Goal: Transaction & Acquisition: Purchase product/service

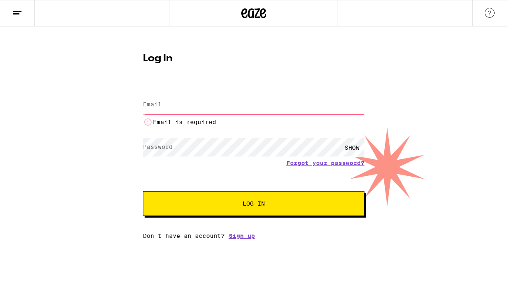
click at [183, 102] on input "Email" at bounding box center [253, 104] width 221 height 19
click at [176, 105] on input "Email" at bounding box center [253, 104] width 221 height 19
type input "[PERSON_NAME][EMAIL_ADDRESS][DOMAIN_NAME]"
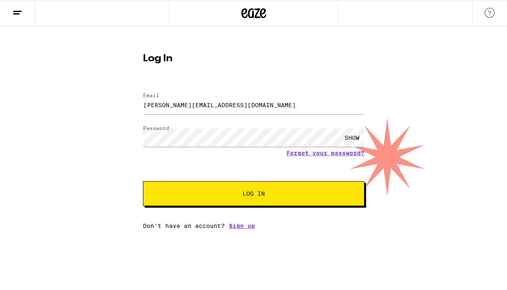
click at [256, 191] on span "Log In" at bounding box center [254, 194] width 22 height 6
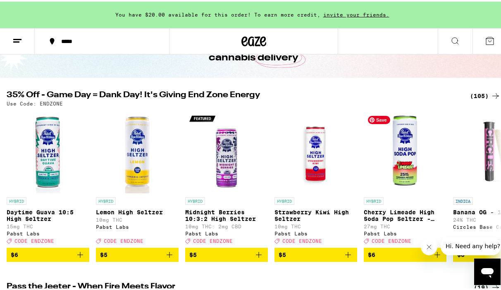
scroll to position [69, 0]
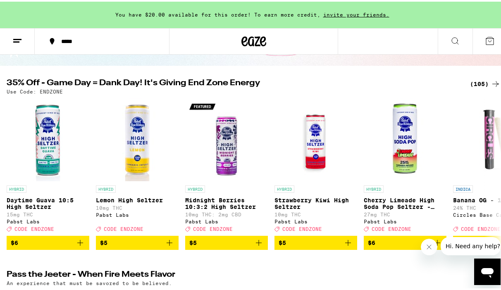
click at [478, 84] on div "(105)" at bounding box center [485, 82] width 31 height 10
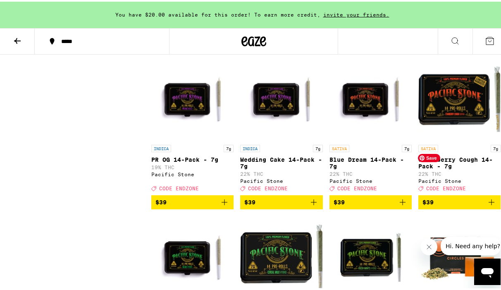
scroll to position [3054, 0]
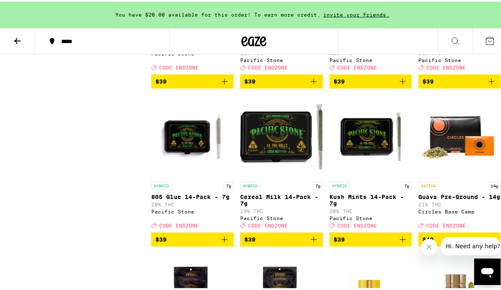
click at [486, 85] on icon "Add to bag" at bounding box center [491, 80] width 10 height 10
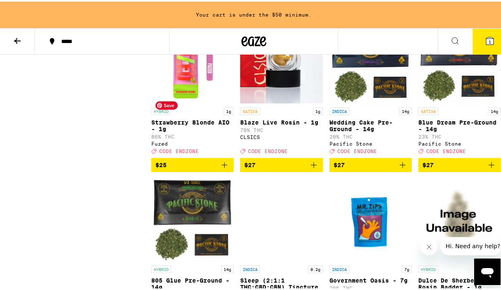
scroll to position [2504, 0]
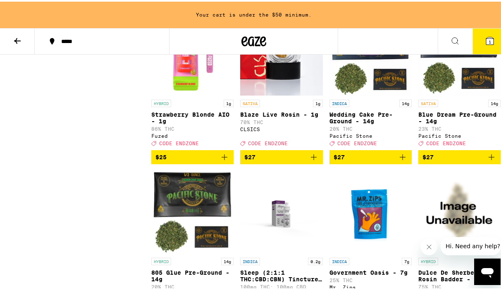
click at [222, 160] on icon "Add to bag" at bounding box center [224, 155] width 10 height 10
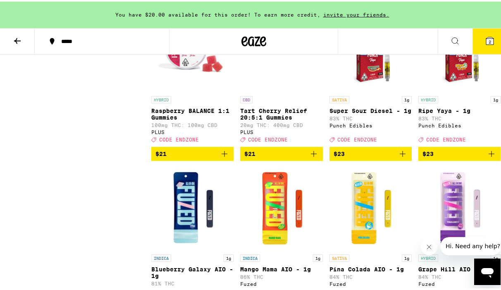
scroll to position [2195, 0]
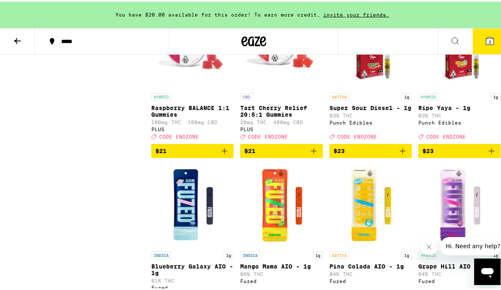
click at [486, 154] on icon "Add to bag" at bounding box center [491, 149] width 10 height 10
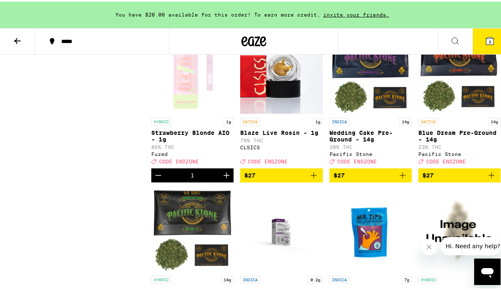
scroll to position [2486, 0]
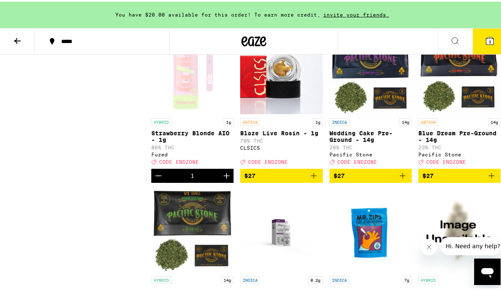
click at [156, 179] on icon "Decrement" at bounding box center [158, 174] width 10 height 10
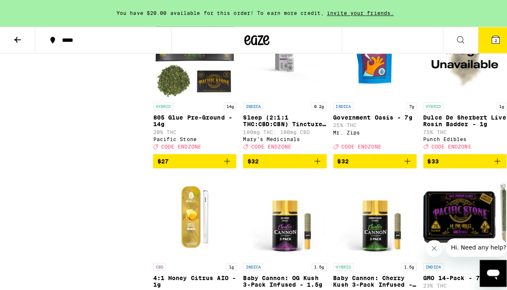
scroll to position [2662, 0]
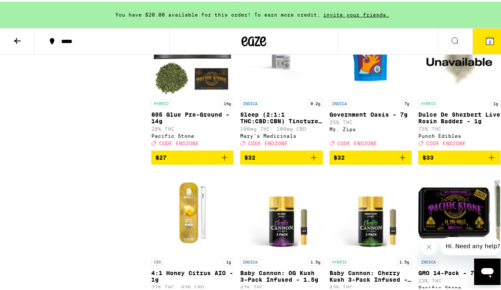
click at [398, 161] on icon "Add to bag" at bounding box center [403, 156] width 10 height 10
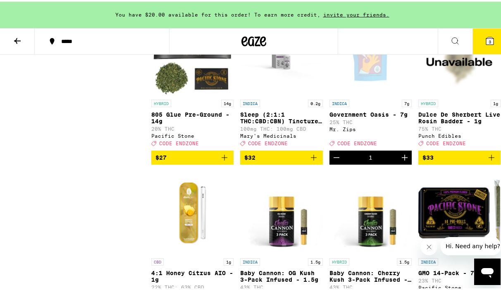
click at [380, 116] on p "Government Oasis - 7g" at bounding box center [370, 113] width 82 height 7
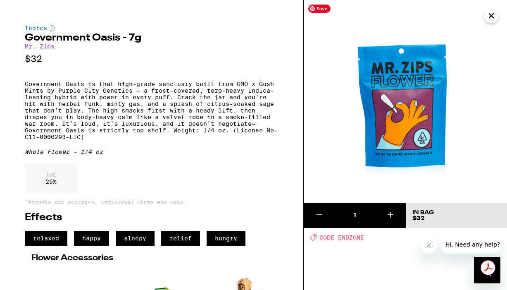
click at [495, 12] on icon "Close" at bounding box center [491, 16] width 10 height 12
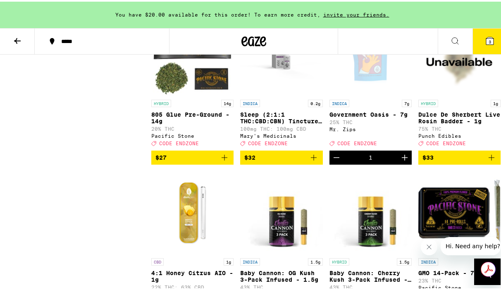
click at [486, 43] on icon at bounding box center [489, 39] width 7 height 7
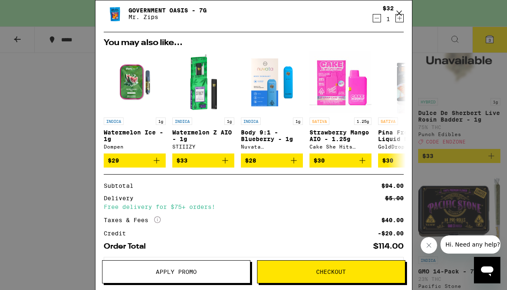
scroll to position [109, 0]
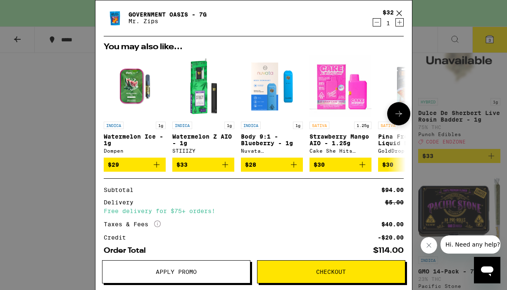
click at [398, 114] on button at bounding box center [398, 113] width 23 height 23
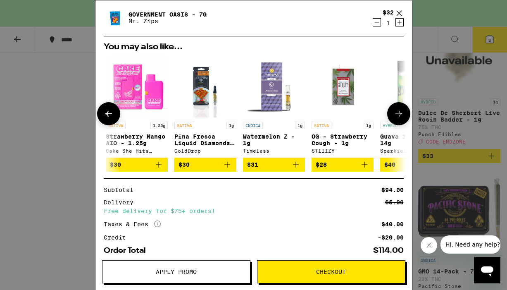
click at [398, 114] on button at bounding box center [398, 113] width 23 height 23
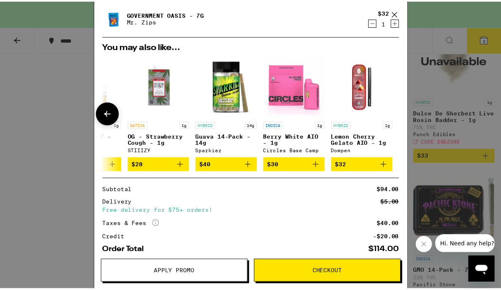
scroll to position [0, 392]
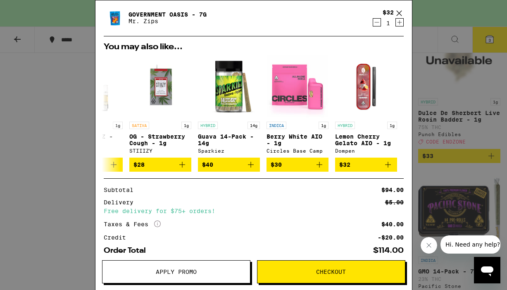
click at [400, 13] on icon at bounding box center [399, 13] width 12 height 12
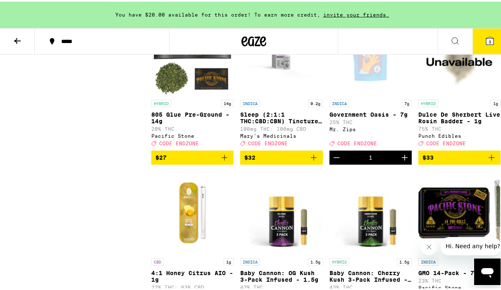
click at [126, 17] on div "You have $20.00 available for this order! To earn more credit, invite your frie…" at bounding box center [253, 13] width 507 height 26
click at [236, 39] on div at bounding box center [253, 39] width 169 height 26
click at [250, 41] on icon at bounding box center [253, 39] width 25 height 15
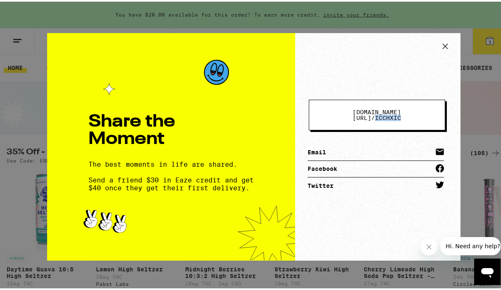
click at [402, 112] on span "eaze.com/share/l / icchxic" at bounding box center [376, 113] width 69 height 12
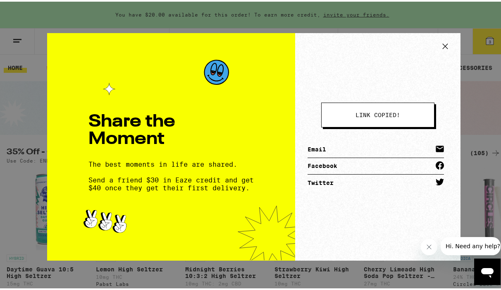
click at [402, 112] on button "link copied!" at bounding box center [377, 113] width 113 height 25
click at [440, 43] on icon at bounding box center [445, 44] width 12 height 12
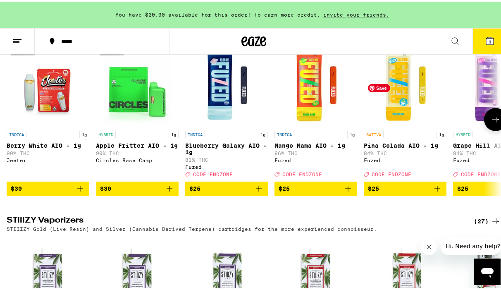
scroll to position [1257, 0]
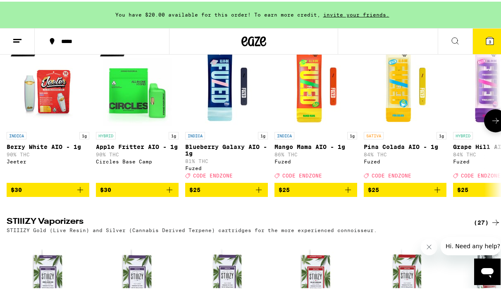
click at [486, 131] on button at bounding box center [495, 118] width 23 height 23
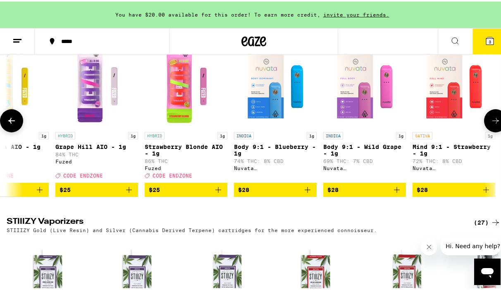
click at [486, 131] on button at bounding box center [495, 118] width 23 height 23
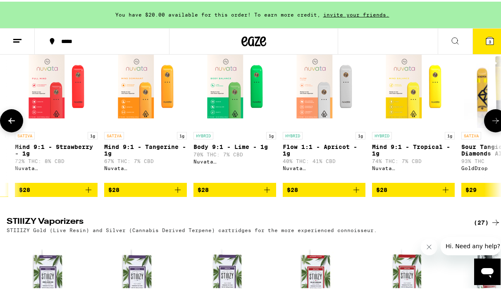
click at [486, 131] on button at bounding box center [495, 118] width 23 height 23
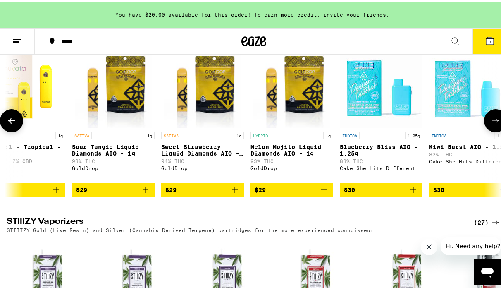
scroll to position [0, 1193]
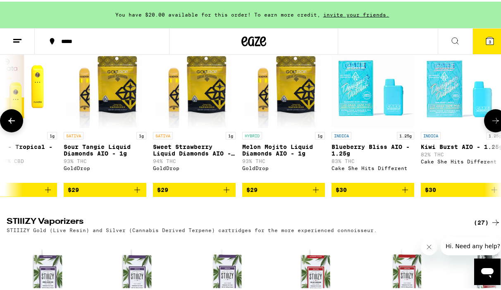
click at [486, 131] on button at bounding box center [495, 118] width 23 height 23
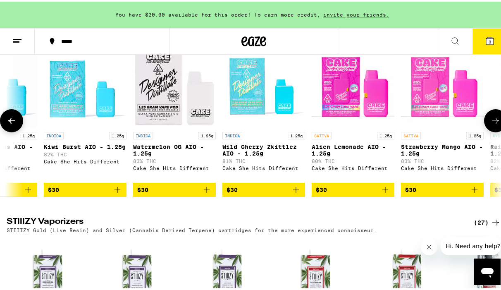
scroll to position [0, 1590]
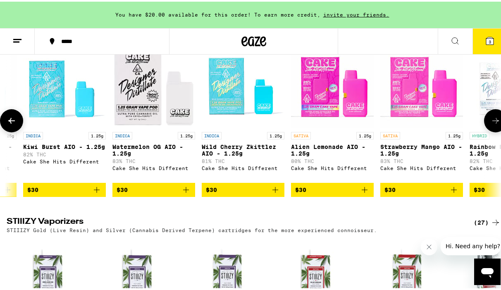
click at [486, 131] on button at bounding box center [495, 118] width 23 height 23
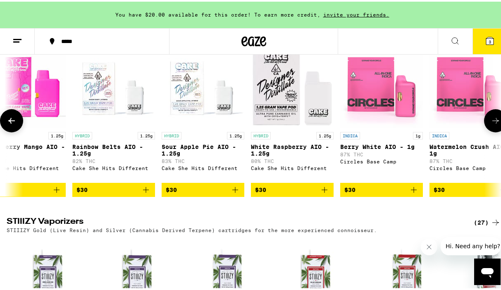
scroll to position [0, 1988]
click at [486, 131] on button at bounding box center [495, 118] width 23 height 23
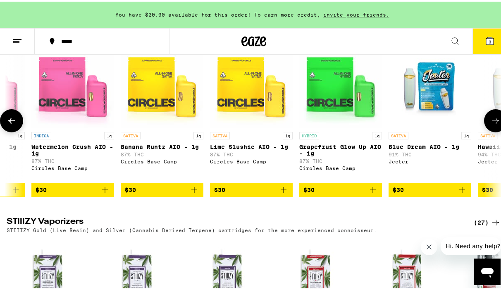
click at [486, 131] on button at bounding box center [495, 118] width 23 height 23
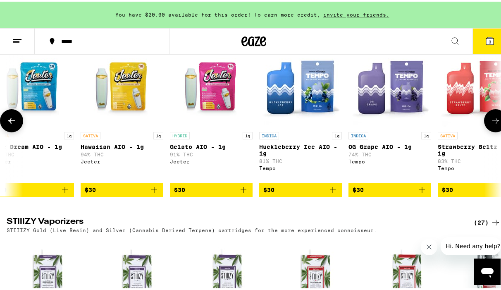
scroll to position [0, 2783]
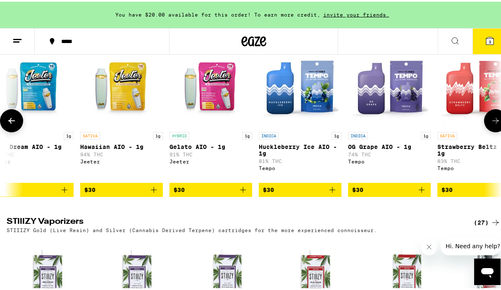
click at [486, 131] on button at bounding box center [495, 118] width 23 height 23
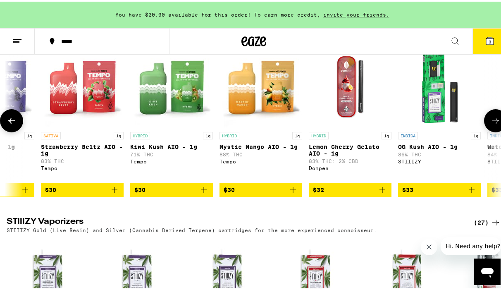
scroll to position [0, 3180]
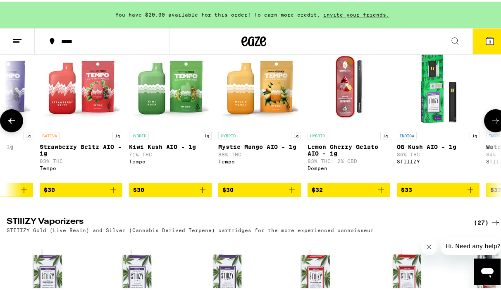
click at [486, 131] on button at bounding box center [495, 118] width 23 height 23
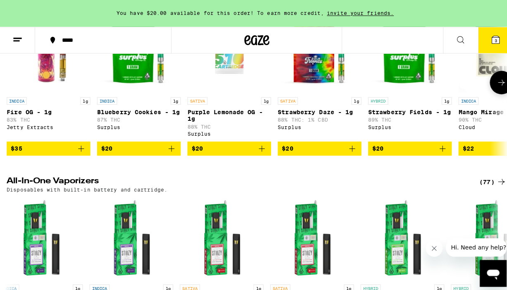
scroll to position [0, 0]
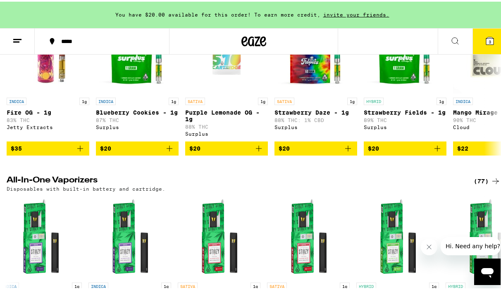
click at [486, 43] on icon at bounding box center [489, 39] width 7 height 7
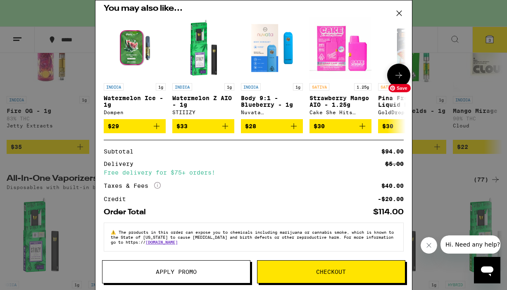
scroll to position [154, 0]
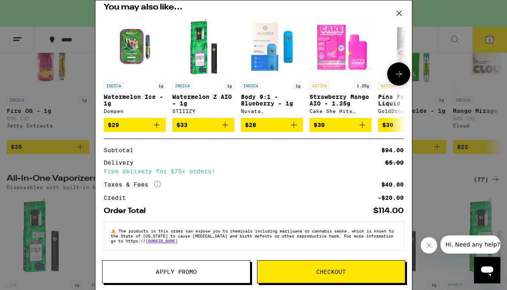
click at [387, 73] on button at bounding box center [398, 73] width 23 height 23
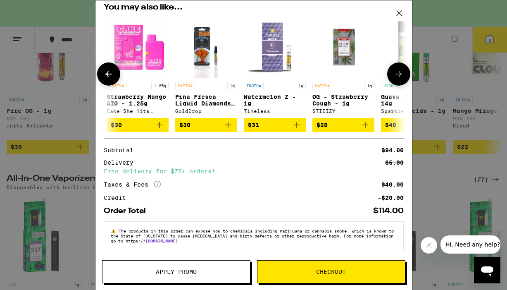
scroll to position [0, 204]
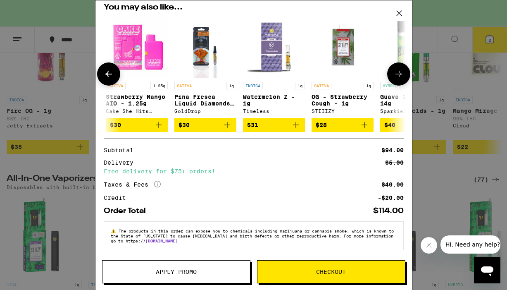
click at [387, 73] on button at bounding box center [398, 73] width 23 height 23
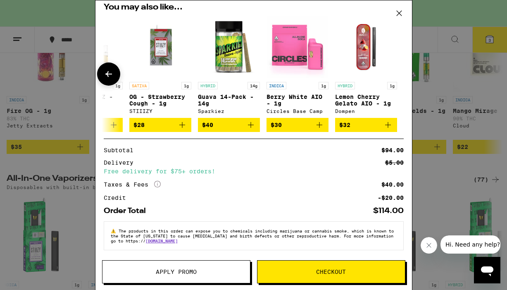
scroll to position [0, 392]
click at [402, 13] on icon at bounding box center [399, 13] width 12 height 12
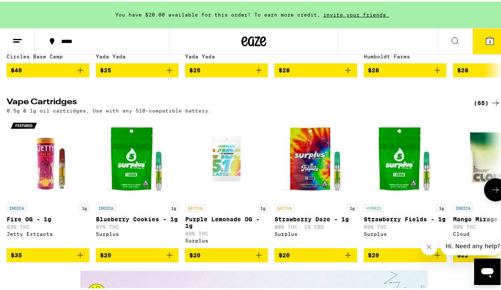
click at [491, 193] on icon at bounding box center [496, 188] width 10 height 10
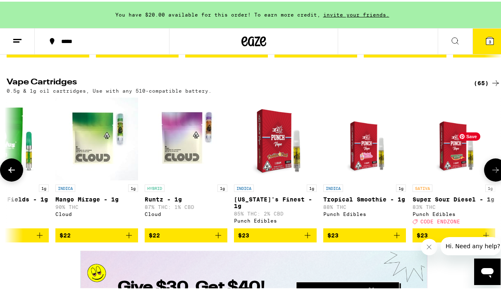
scroll to position [1051, 0]
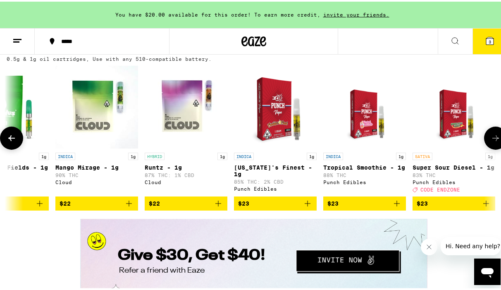
click at [491, 141] on icon at bounding box center [496, 136] width 10 height 10
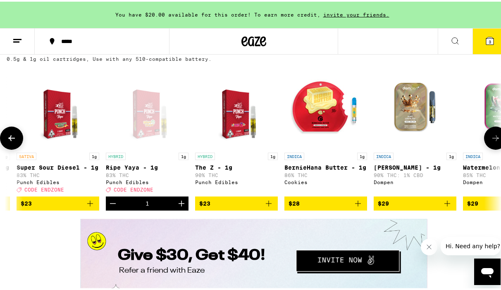
scroll to position [0, 795]
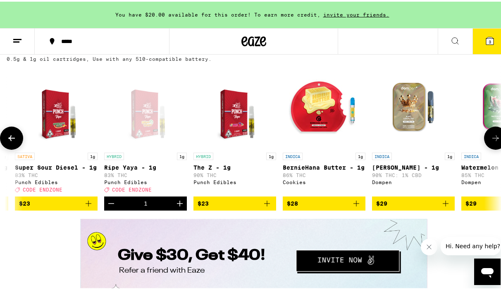
click at [491, 141] on icon at bounding box center [496, 136] width 10 height 10
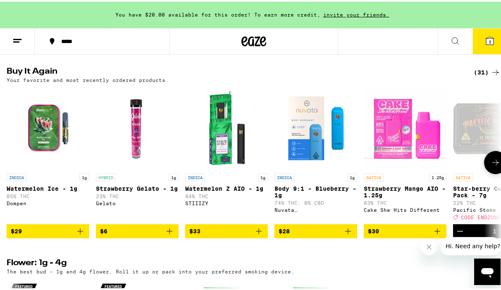
scroll to position [464, 0]
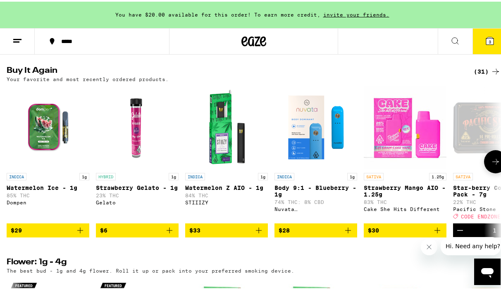
click at [492, 165] on icon at bounding box center [496, 160] width 10 height 10
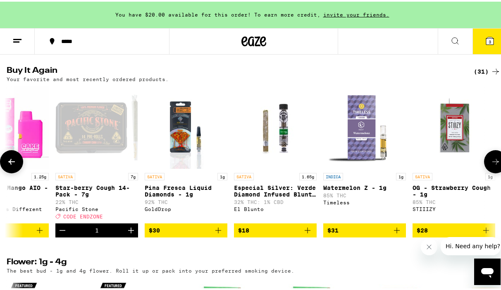
click at [492, 165] on icon at bounding box center [496, 160] width 10 height 10
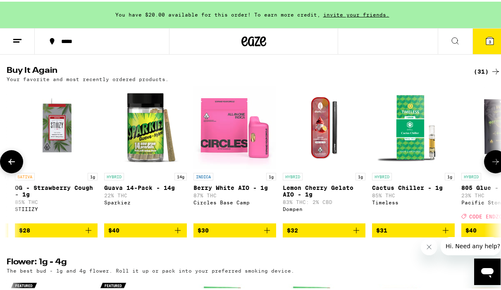
click at [492, 165] on icon at bounding box center [496, 160] width 10 height 10
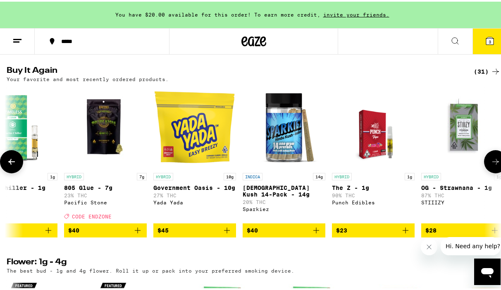
scroll to position [0, 1193]
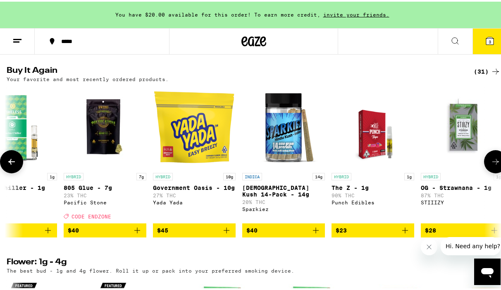
click at [492, 165] on icon at bounding box center [496, 160] width 10 height 10
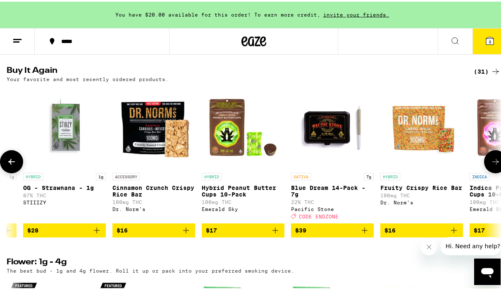
click at [492, 165] on icon at bounding box center [496, 160] width 10 height 10
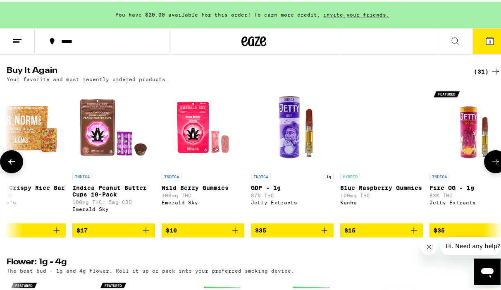
scroll to position [0, 1988]
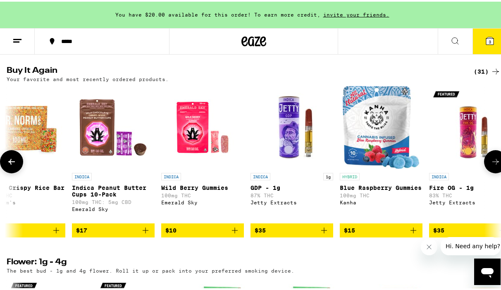
click at [492, 165] on icon at bounding box center [496, 160] width 10 height 10
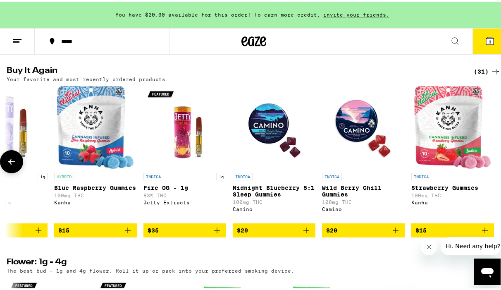
scroll to position [0, 2279]
click at [491, 171] on div at bounding box center [495, 159] width 23 height 23
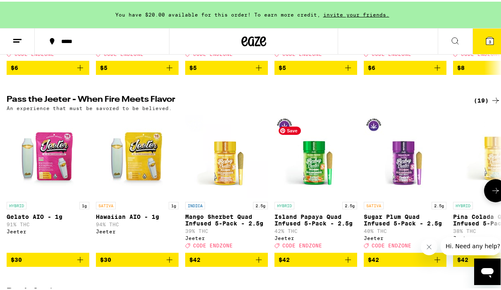
scroll to position [87, 0]
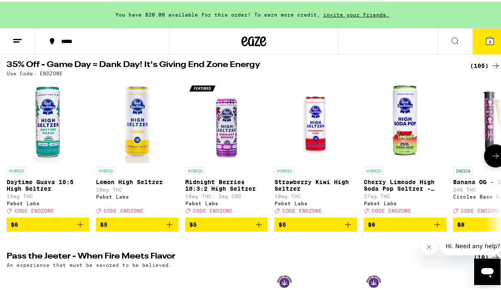
click at [495, 160] on button at bounding box center [495, 154] width 23 height 23
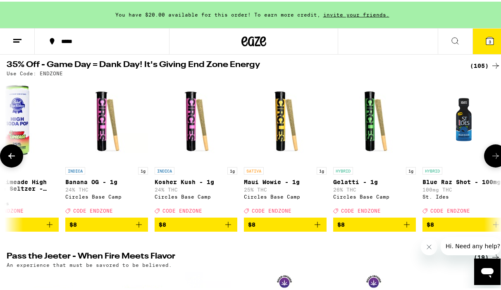
scroll to position [0, 398]
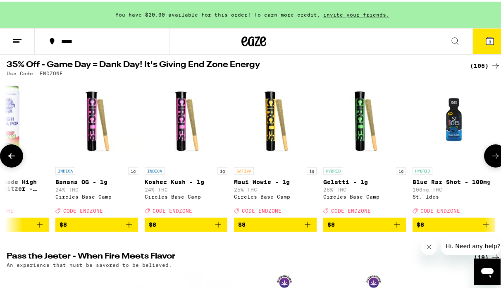
click at [495, 160] on button at bounding box center [495, 154] width 23 height 23
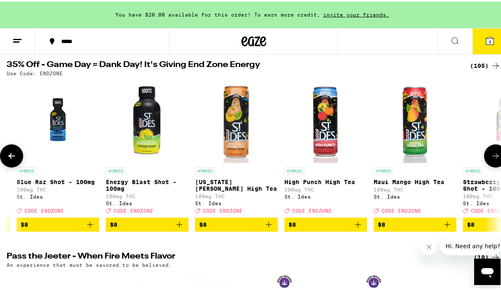
click at [495, 160] on button at bounding box center [495, 154] width 23 height 23
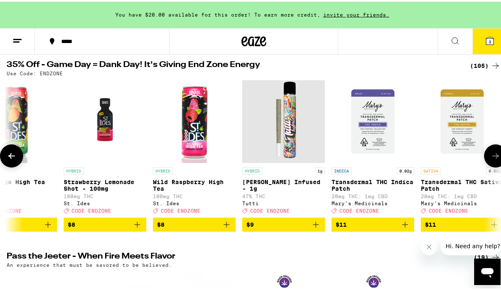
click at [495, 160] on button at bounding box center [495, 154] width 23 height 23
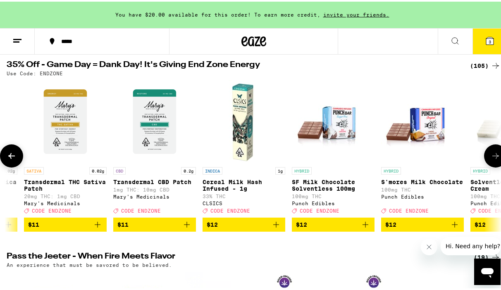
scroll to position [0, 1590]
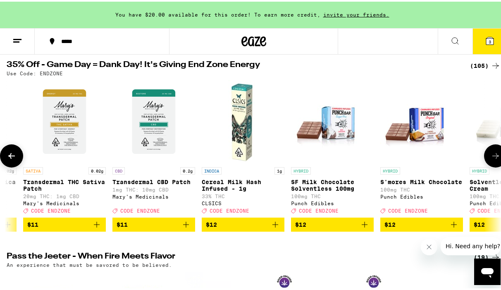
click at [495, 160] on button at bounding box center [495, 154] width 23 height 23
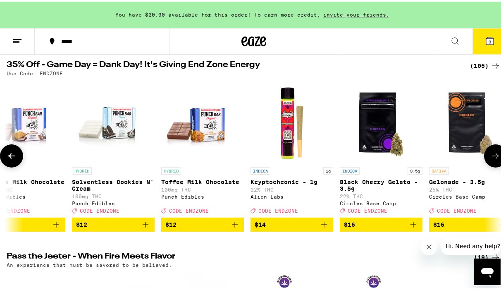
click at [495, 160] on button at bounding box center [495, 154] width 23 height 23
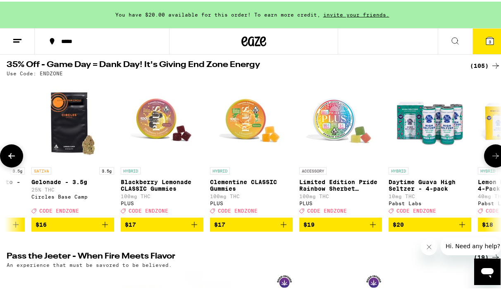
click at [495, 160] on button at bounding box center [495, 154] width 23 height 23
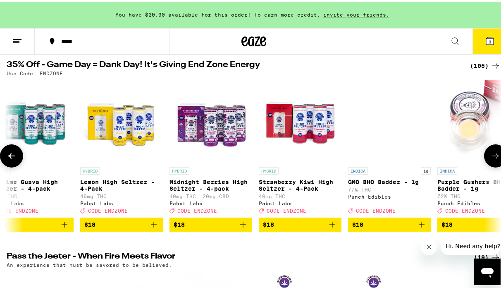
click at [495, 160] on button at bounding box center [495, 154] width 23 height 23
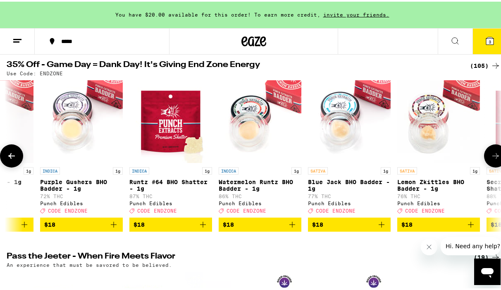
click at [495, 160] on button at bounding box center [495, 154] width 23 height 23
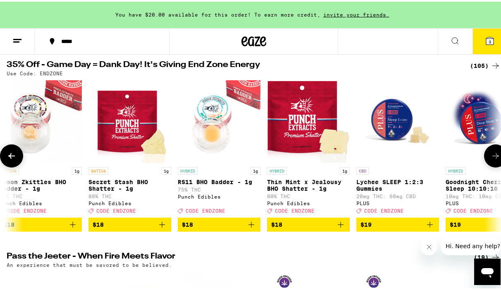
click at [495, 160] on button at bounding box center [495, 154] width 23 height 23
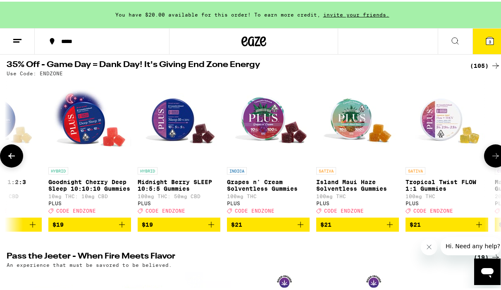
click at [495, 160] on button at bounding box center [495, 154] width 23 height 23
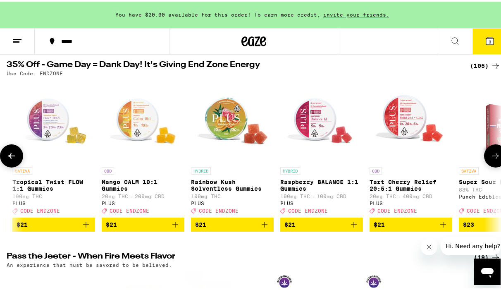
click at [495, 160] on button at bounding box center [495, 154] width 23 height 23
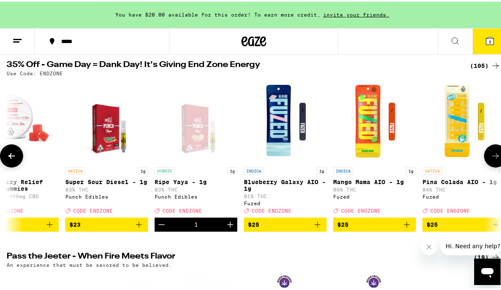
scroll to position [0, 4768]
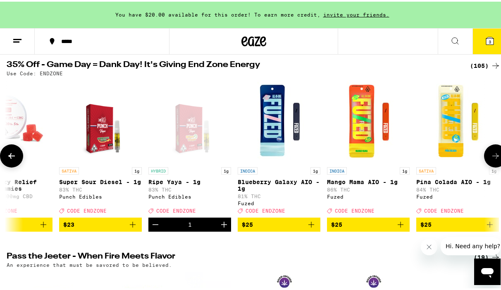
click at [494, 160] on button at bounding box center [495, 154] width 23 height 23
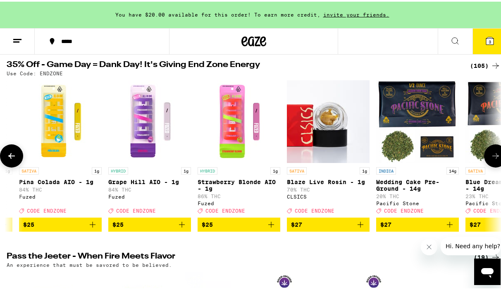
scroll to position [0, 5165]
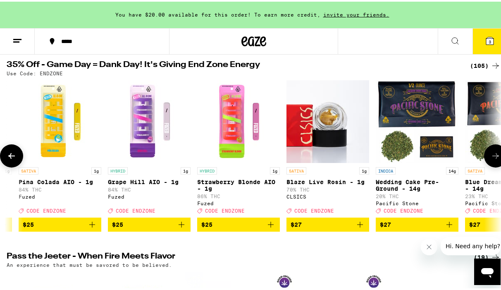
click at [493, 159] on icon at bounding box center [496, 154] width 10 height 10
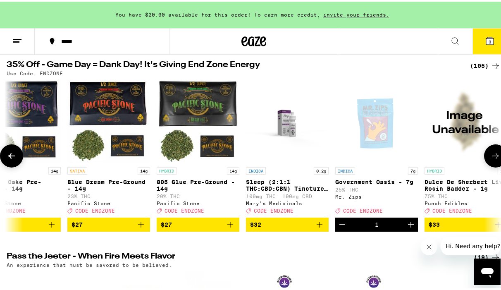
click at [493, 159] on icon at bounding box center [496, 154] width 10 height 10
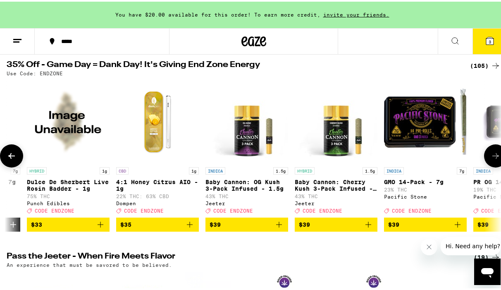
click at [493, 159] on icon at bounding box center [496, 154] width 10 height 10
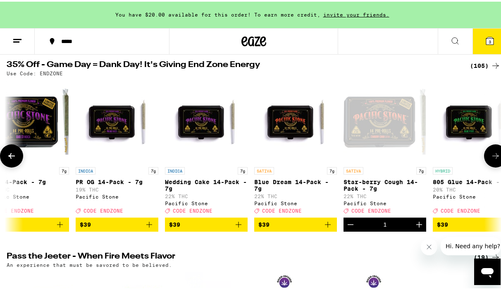
click at [493, 159] on icon at bounding box center [496, 154] width 10 height 10
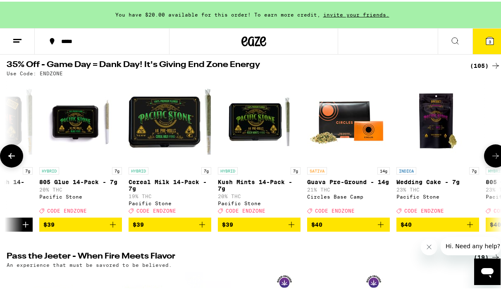
click at [493, 159] on icon at bounding box center [496, 154] width 10 height 10
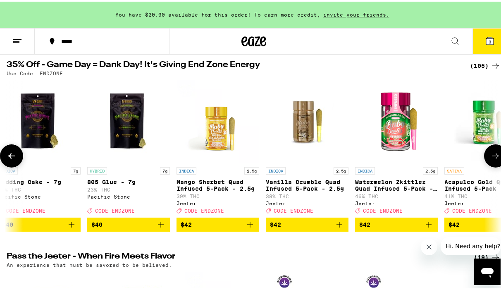
click at [493, 159] on icon at bounding box center [496, 154] width 10 height 10
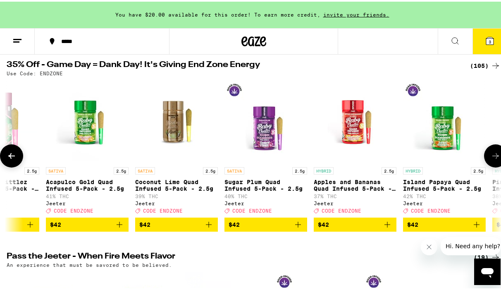
click at [493, 159] on icon at bounding box center [496, 154] width 10 height 10
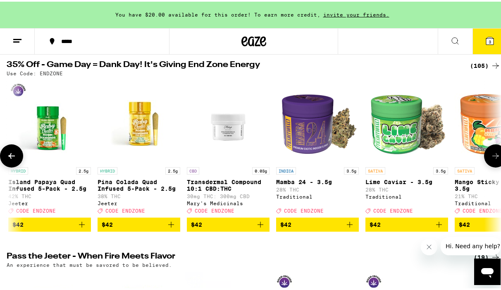
scroll to position [0, 7945]
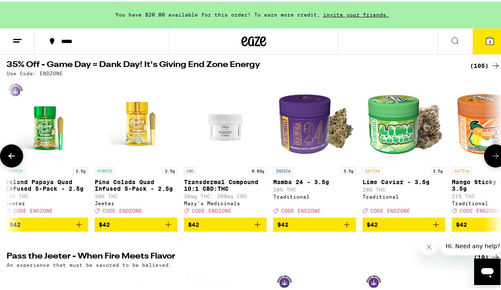
click at [493, 159] on icon at bounding box center [496, 154] width 10 height 10
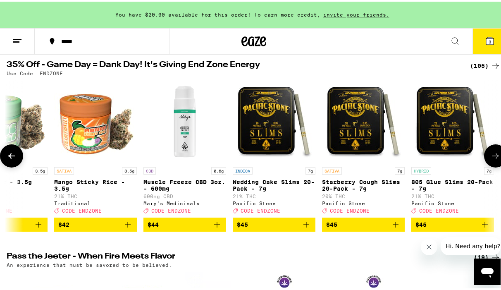
click at [493, 159] on icon at bounding box center [496, 154] width 10 height 10
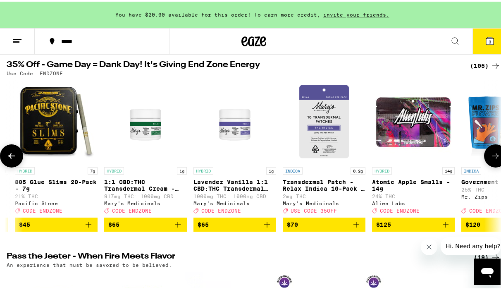
scroll to position [0, 8741]
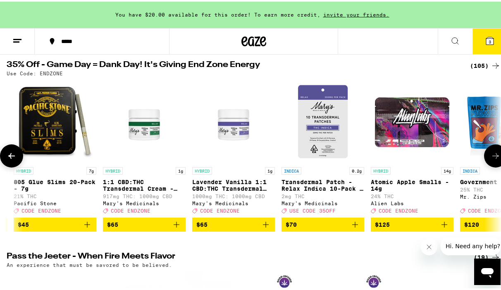
click at [493, 159] on icon at bounding box center [496, 154] width 10 height 10
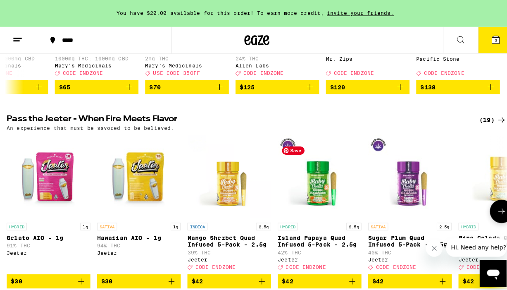
scroll to position [283, 0]
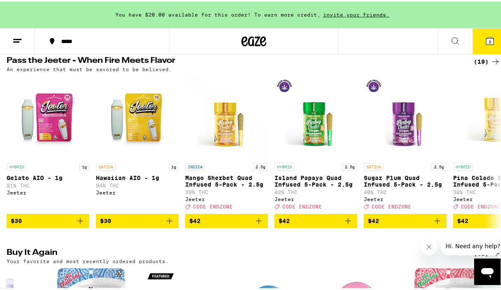
click at [483, 45] on button "3" at bounding box center [489, 40] width 35 height 26
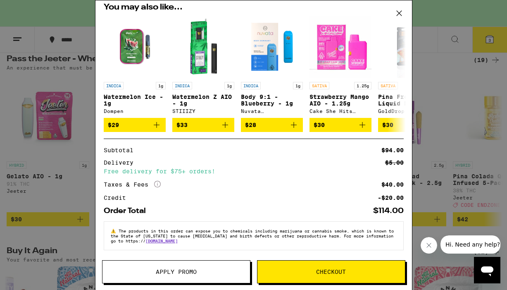
scroll to position [154, 0]
click at [399, 13] on icon at bounding box center [398, 13] width 5 height 5
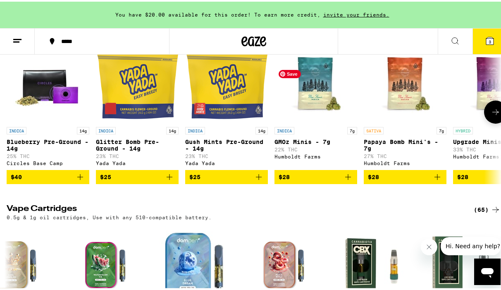
scroll to position [1148, 0]
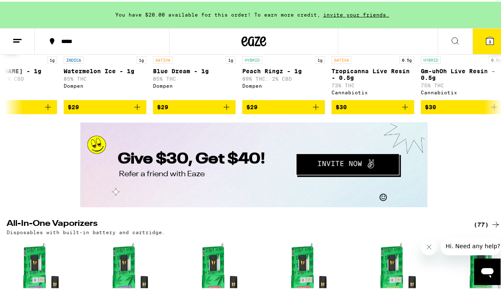
click at [491, 45] on icon at bounding box center [496, 40] width 10 height 10
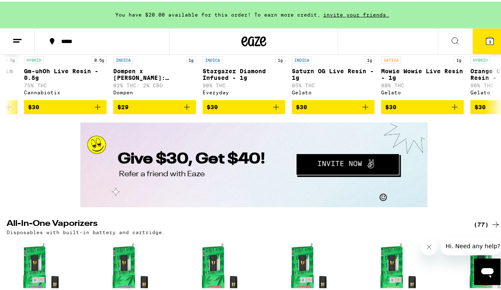
click at [491, 45] on icon at bounding box center [496, 40] width 10 height 10
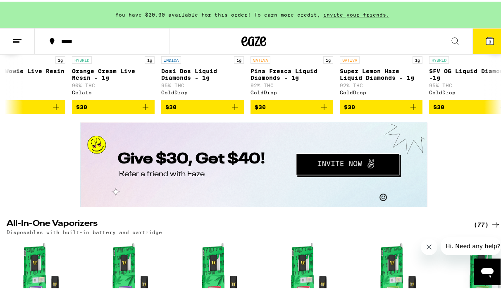
click at [491, 45] on icon at bounding box center [496, 40] width 10 height 10
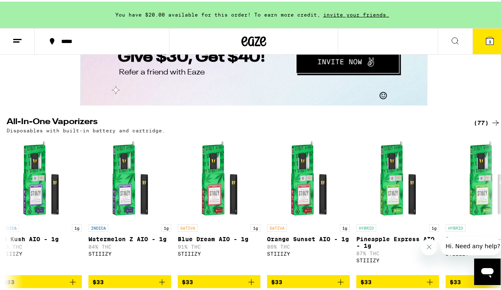
scroll to position [1397, 0]
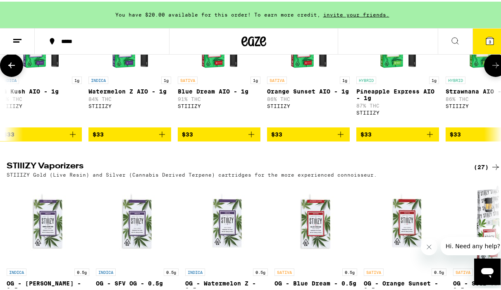
click at [493, 69] on icon at bounding box center [496, 64] width 10 height 10
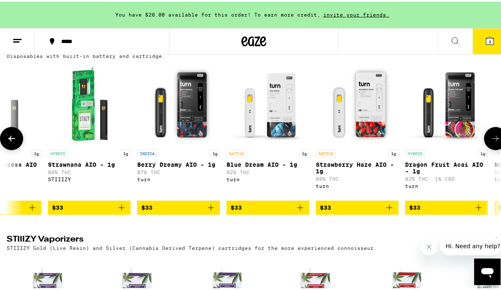
scroll to position [1323, 0]
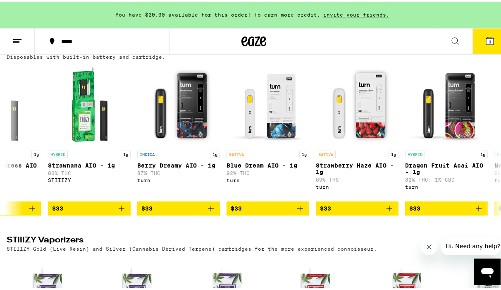
click at [481, 52] on div "(77)" at bounding box center [487, 48] width 27 height 10
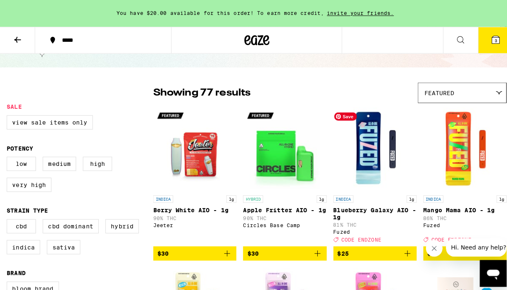
scroll to position [38, 0]
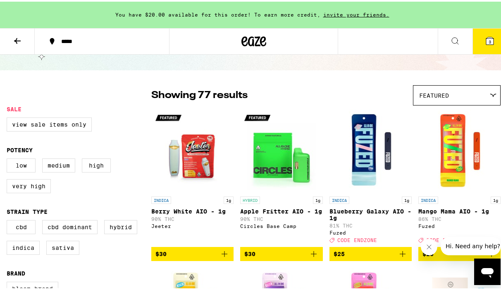
click at [486, 42] on icon at bounding box center [489, 39] width 7 height 7
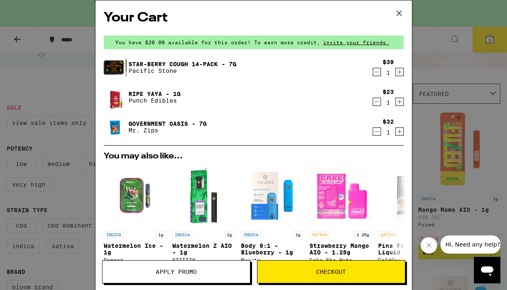
click at [373, 72] on icon "Decrement" at bounding box center [376, 72] width 7 height 10
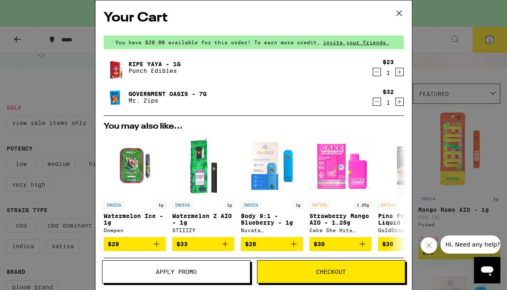
click at [398, 12] on icon at bounding box center [399, 13] width 12 height 12
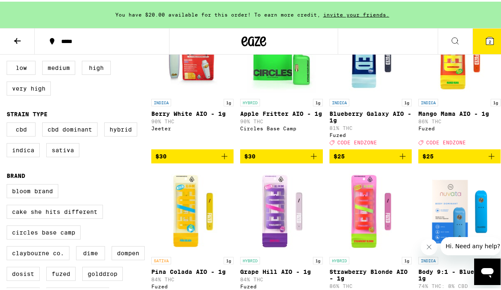
scroll to position [54, 0]
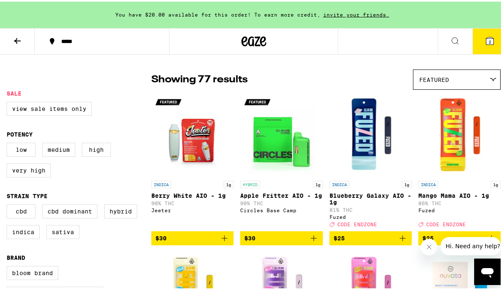
click at [30, 41] on button at bounding box center [17, 40] width 35 height 26
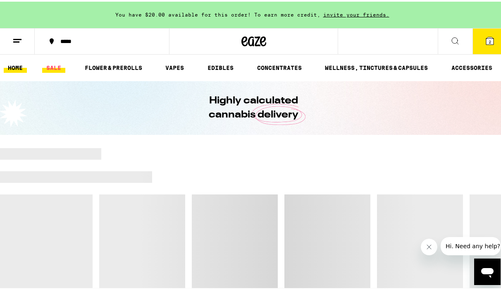
click at [48, 70] on link "SALE" at bounding box center [53, 66] width 23 height 10
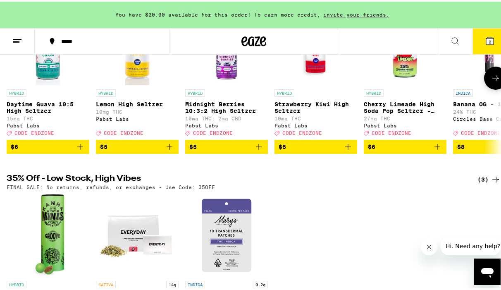
scroll to position [160, 0]
click at [495, 86] on button at bounding box center [495, 76] width 23 height 23
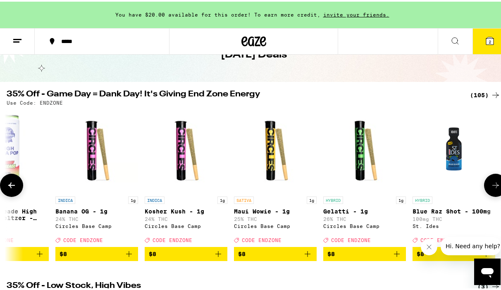
scroll to position [90, 0]
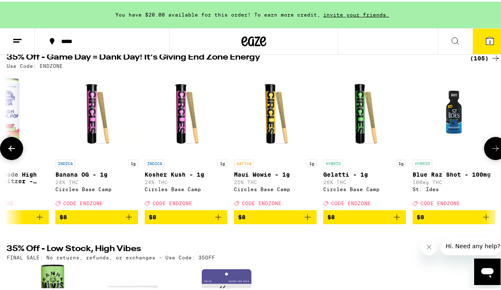
click at [492, 143] on button at bounding box center [495, 146] width 23 height 23
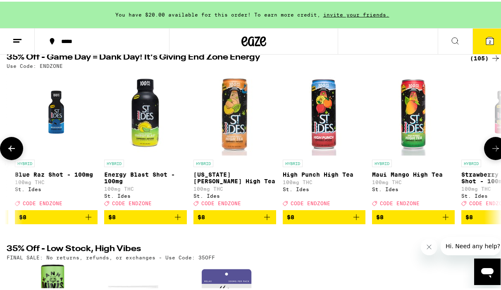
click at [492, 143] on button at bounding box center [495, 146] width 23 height 23
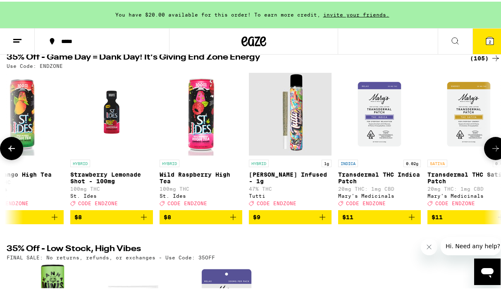
click at [492, 142] on button at bounding box center [495, 146] width 23 height 23
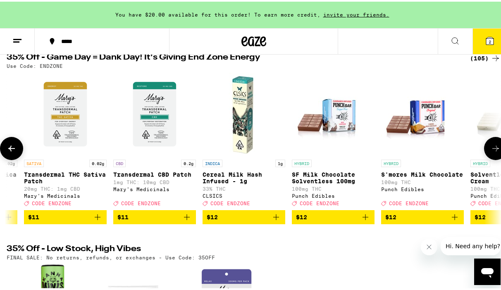
click at [492, 142] on button at bounding box center [495, 146] width 23 height 23
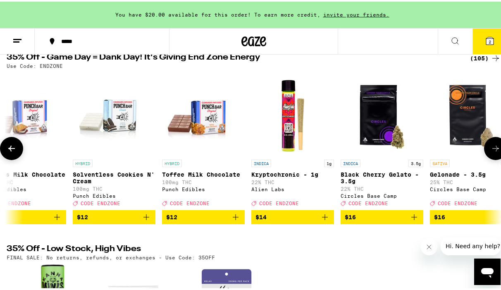
click at [492, 142] on button at bounding box center [495, 146] width 23 height 23
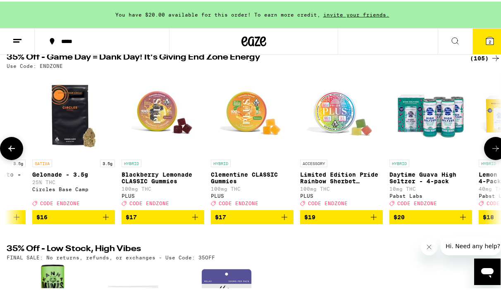
click at [492, 142] on button at bounding box center [495, 146] width 23 height 23
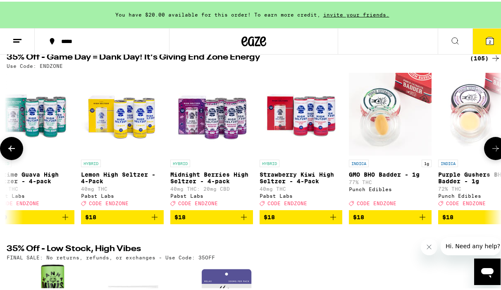
click at [492, 142] on button at bounding box center [495, 146] width 23 height 23
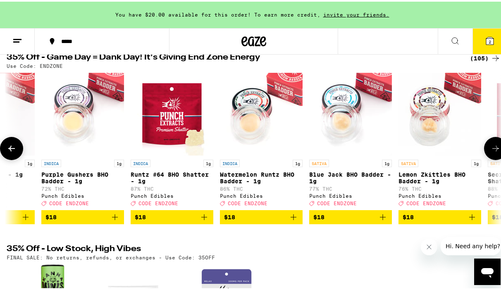
click at [492, 142] on button at bounding box center [495, 146] width 23 height 23
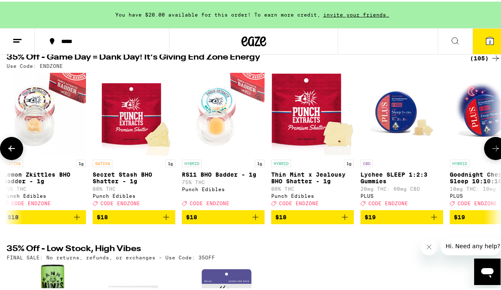
click at [492, 142] on button at bounding box center [495, 146] width 23 height 23
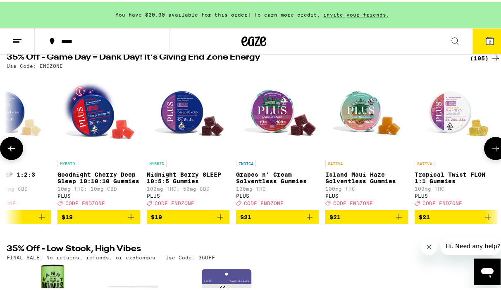
click at [492, 142] on button at bounding box center [495, 146] width 23 height 23
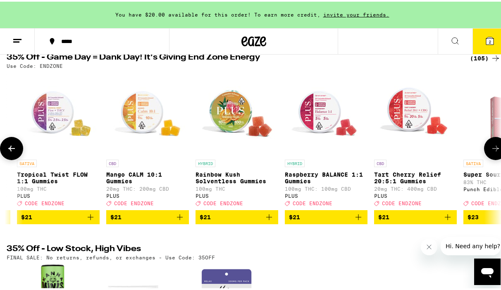
click at [492, 142] on button at bounding box center [495, 146] width 23 height 23
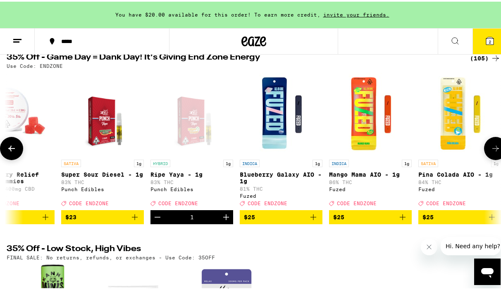
click at [492, 141] on button at bounding box center [495, 146] width 23 height 23
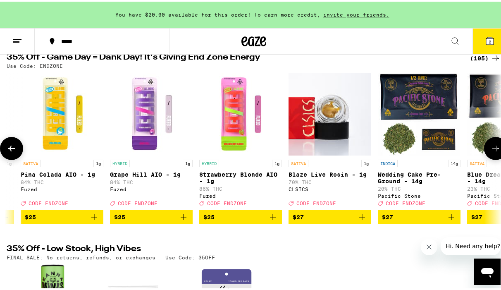
click at [492, 141] on button at bounding box center [495, 146] width 23 height 23
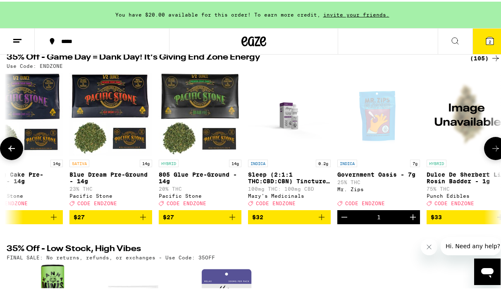
click at [492, 141] on button at bounding box center [495, 146] width 23 height 23
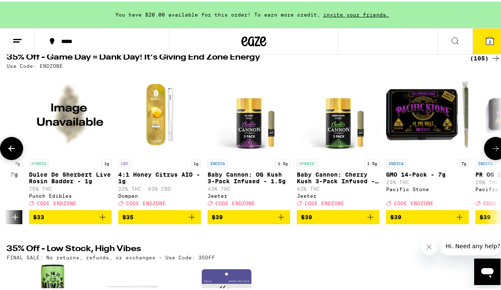
click at [492, 141] on button at bounding box center [495, 146] width 23 height 23
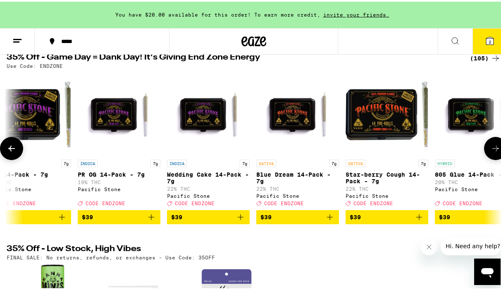
click at [492, 141] on button at bounding box center [495, 146] width 23 height 23
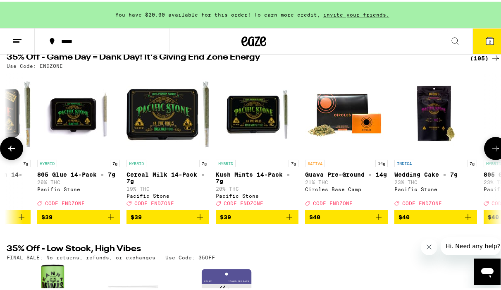
click at [492, 141] on button at bounding box center [495, 146] width 23 height 23
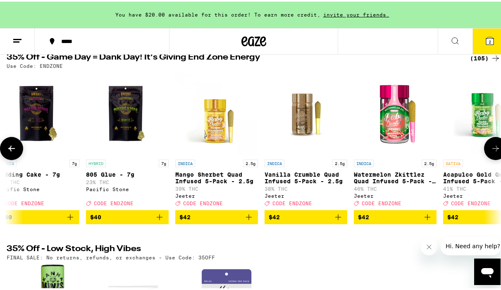
click at [492, 141] on button at bounding box center [495, 146] width 23 height 23
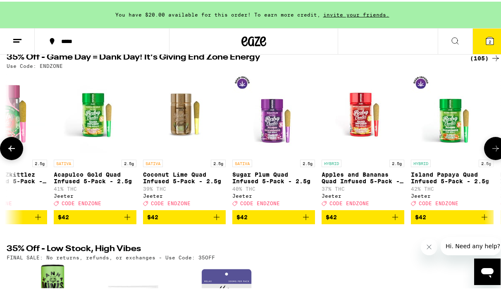
click at [492, 141] on button at bounding box center [495, 146] width 23 height 23
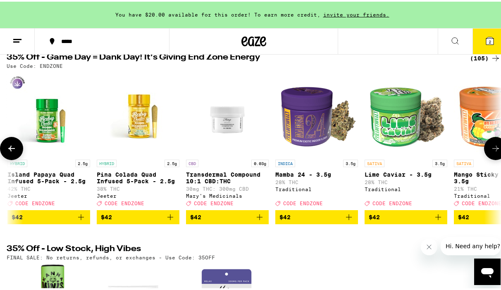
click at [492, 141] on button at bounding box center [495, 146] width 23 height 23
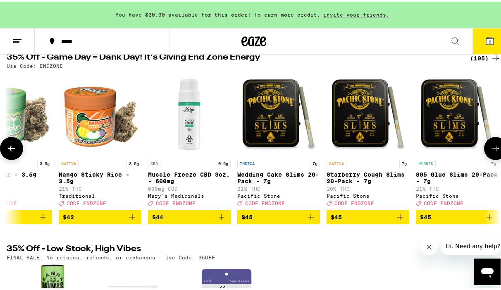
click at [492, 141] on button at bounding box center [495, 146] width 23 height 23
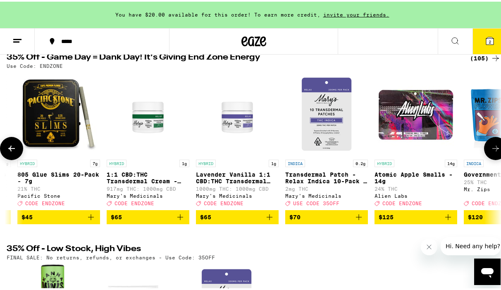
click at [492, 141] on button at bounding box center [495, 146] width 23 height 23
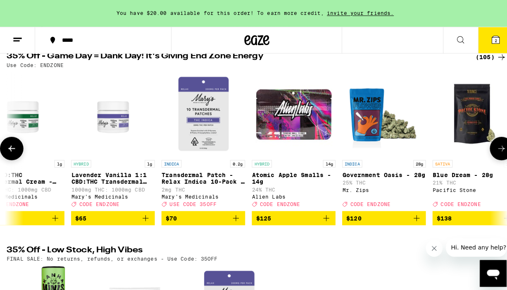
scroll to position [0, 8885]
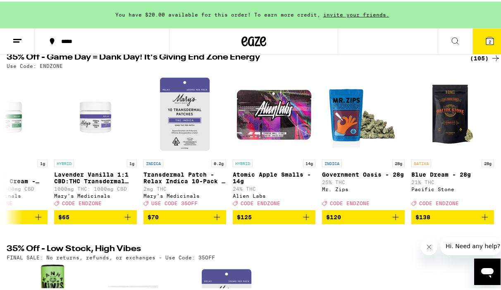
click at [485, 34] on icon at bounding box center [490, 39] width 10 height 10
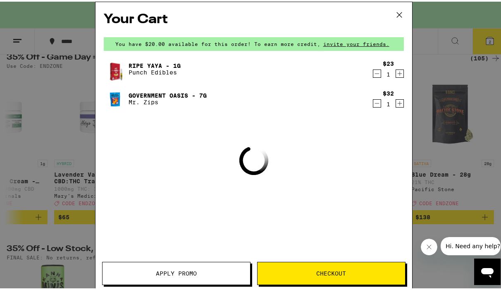
scroll to position [0, 8879]
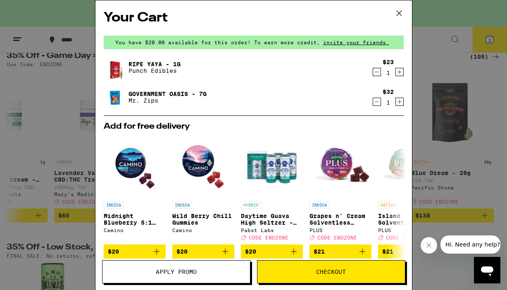
click at [398, 15] on icon at bounding box center [399, 13] width 12 height 12
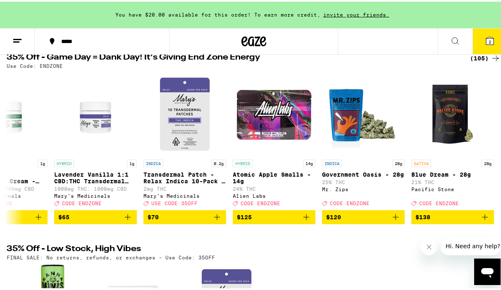
click at [470, 55] on div "(105)" at bounding box center [485, 57] width 31 height 10
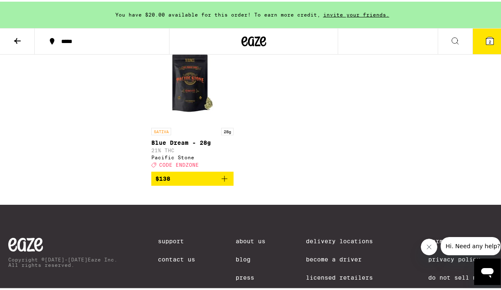
scroll to position [4215, 0]
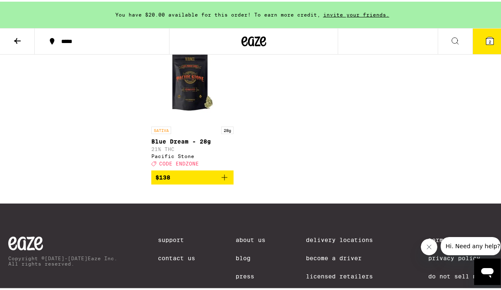
click at [19, 43] on icon at bounding box center [17, 39] width 10 height 10
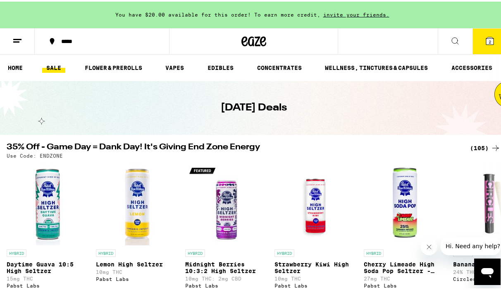
click at [190, 68] on li "VAPES" at bounding box center [178, 66] width 34 height 10
click at [172, 65] on link "VAPES" at bounding box center [174, 66] width 27 height 10
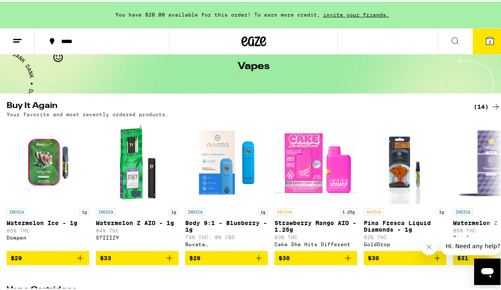
scroll to position [43, 0]
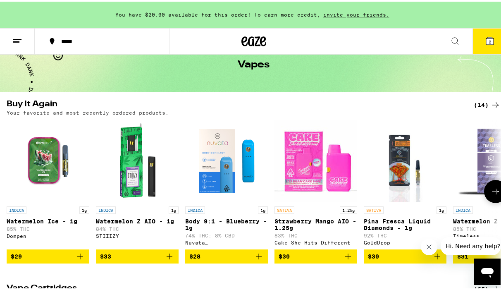
click at [493, 201] on button at bounding box center [495, 189] width 23 height 23
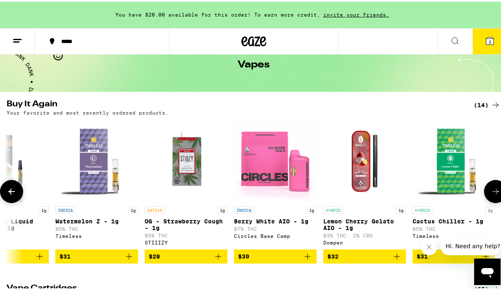
click at [493, 201] on button at bounding box center [495, 189] width 23 height 23
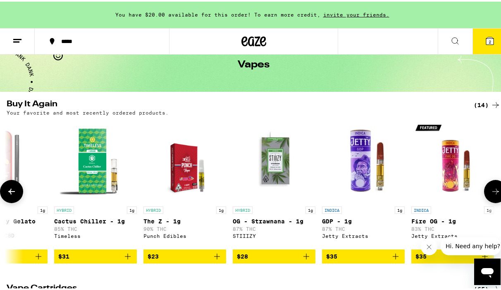
scroll to position [0, 762]
click at [13, 191] on icon at bounding box center [12, 190] width 10 height 10
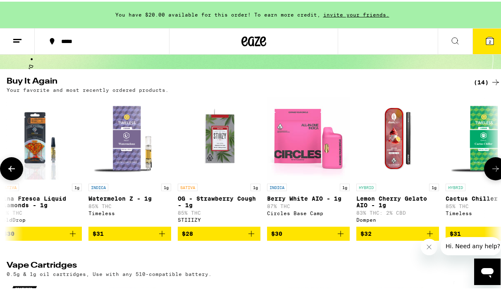
scroll to position [278, 0]
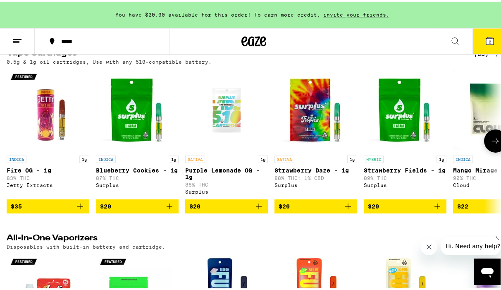
click at [484, 148] on button at bounding box center [495, 139] width 23 height 23
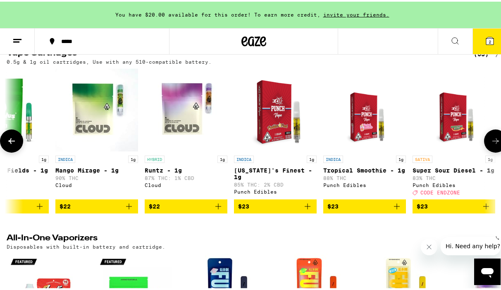
click at [484, 148] on button at bounding box center [495, 139] width 23 height 23
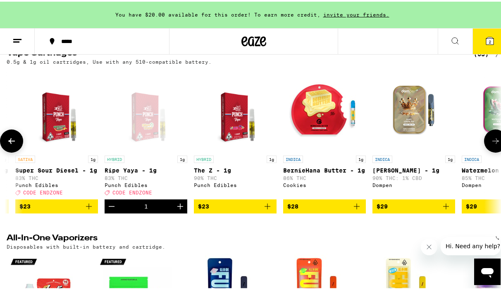
scroll to position [0, 795]
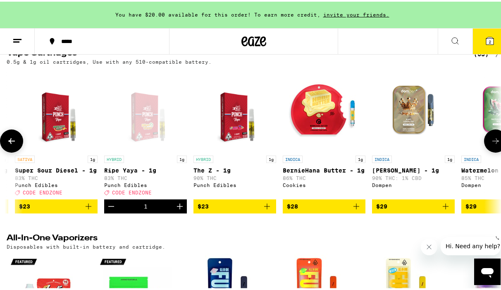
click at [484, 151] on button at bounding box center [495, 139] width 23 height 23
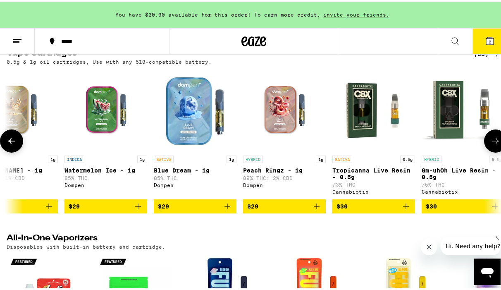
scroll to position [0, 1193]
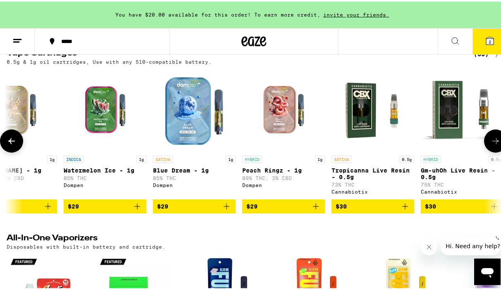
click at [484, 151] on button at bounding box center [495, 139] width 23 height 23
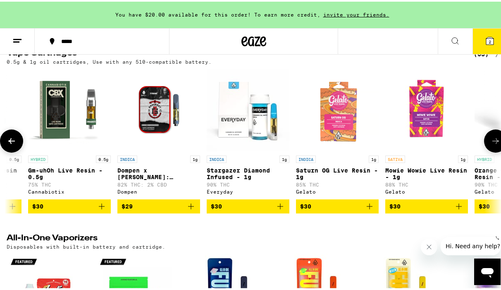
scroll to position [0, 1590]
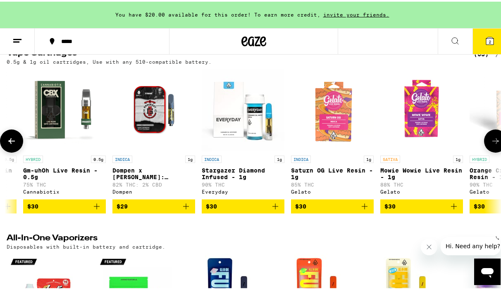
click at [484, 151] on button at bounding box center [495, 139] width 23 height 23
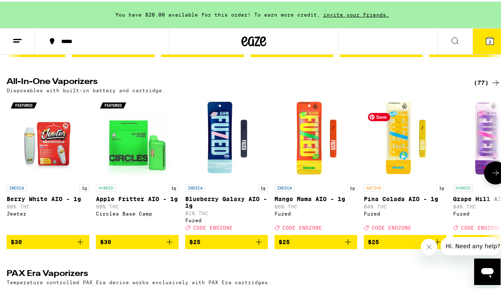
scroll to position [438, 0]
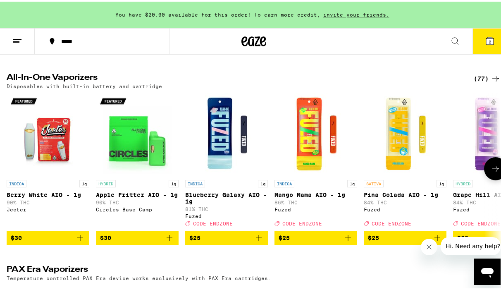
click at [491, 172] on icon at bounding box center [496, 167] width 10 height 10
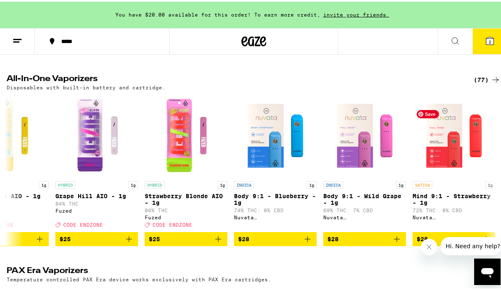
scroll to position [436, 0]
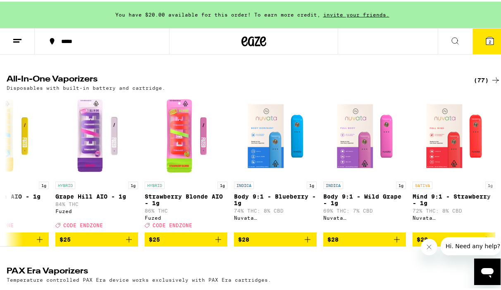
click at [267, 33] on div at bounding box center [253, 39] width 169 height 26
click at [260, 38] on icon at bounding box center [263, 40] width 6 height 10
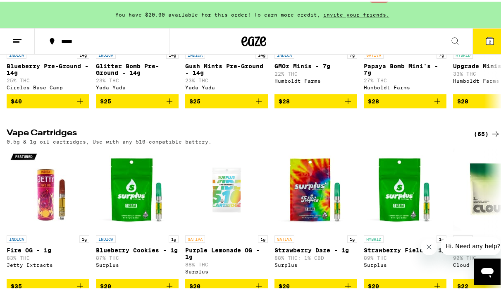
scroll to position [1040, 0]
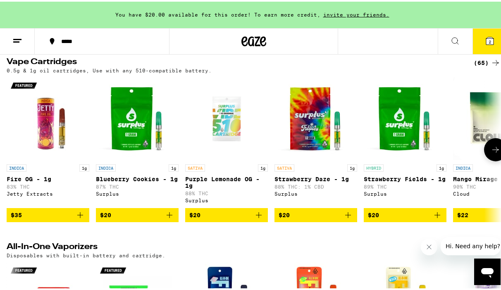
click at [484, 160] on button at bounding box center [495, 147] width 23 height 23
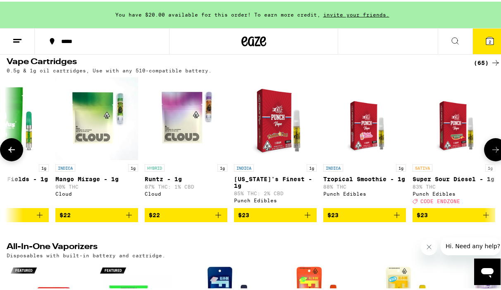
click at [484, 160] on button at bounding box center [495, 147] width 23 height 23
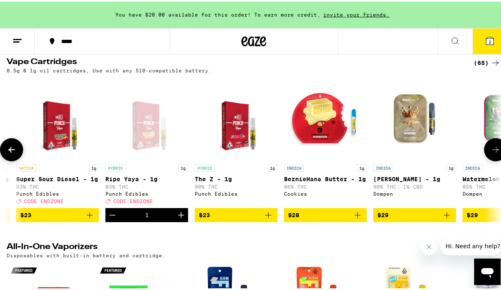
scroll to position [0, 795]
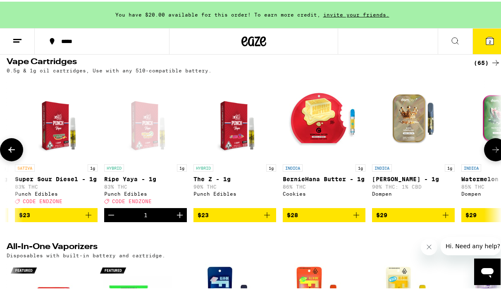
click at [484, 160] on button at bounding box center [495, 147] width 23 height 23
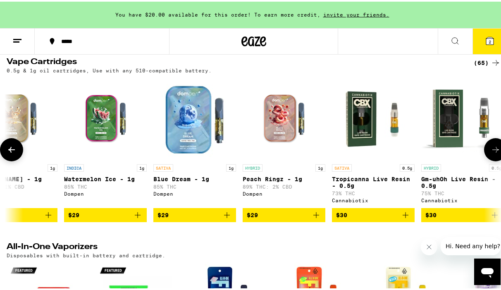
scroll to position [0, 1193]
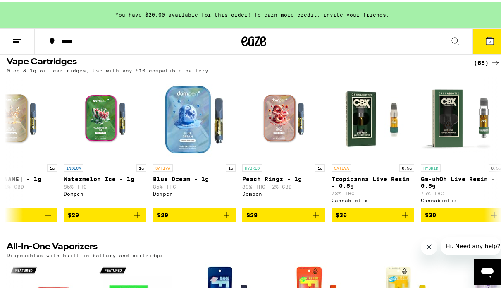
click at [482, 45] on button "2" at bounding box center [489, 40] width 35 height 26
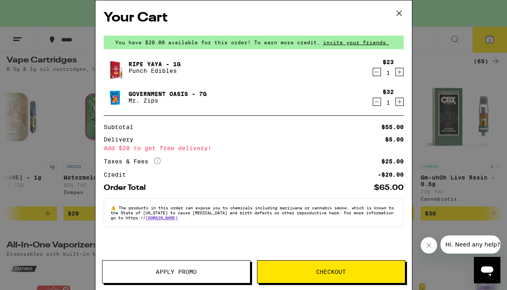
click at [399, 12] on icon at bounding box center [399, 13] width 12 height 12
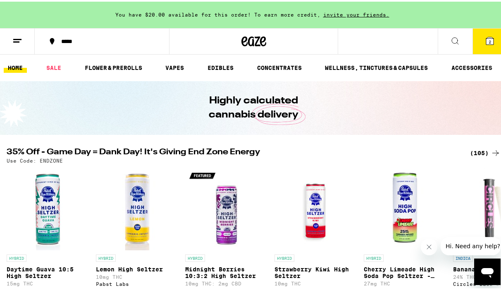
click at [477, 150] on div "(105)" at bounding box center [485, 151] width 31 height 10
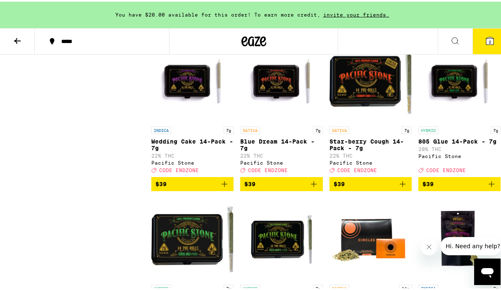
scroll to position [3020, 0]
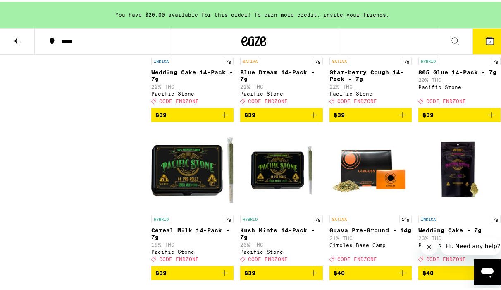
click at [400, 118] on icon "Add to bag" at bounding box center [403, 113] width 10 height 10
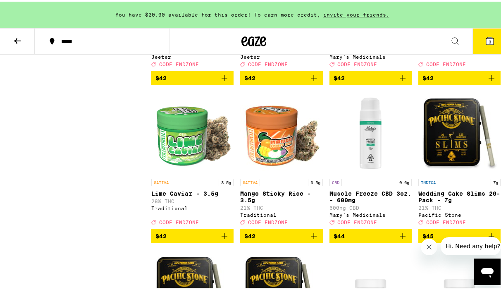
scroll to position [3280, 0]
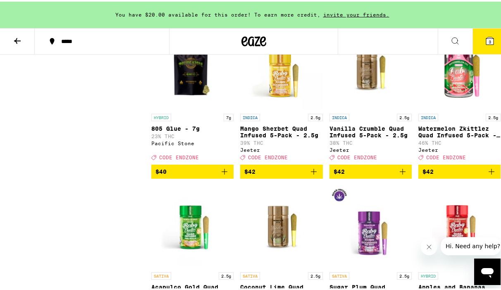
click at [21, 40] on icon at bounding box center [17, 39] width 10 height 10
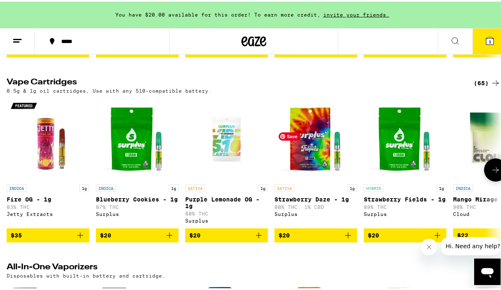
scroll to position [1028, 0]
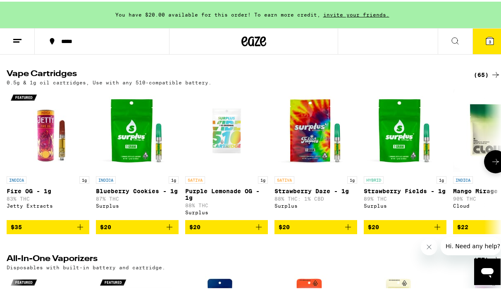
click at [491, 165] on icon at bounding box center [496, 160] width 10 height 10
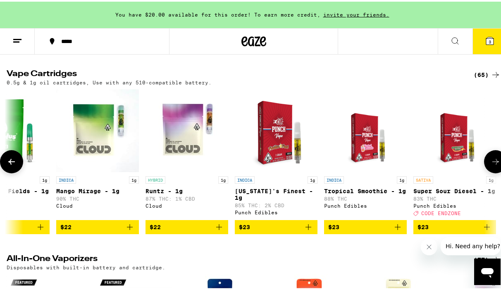
scroll to position [0, 398]
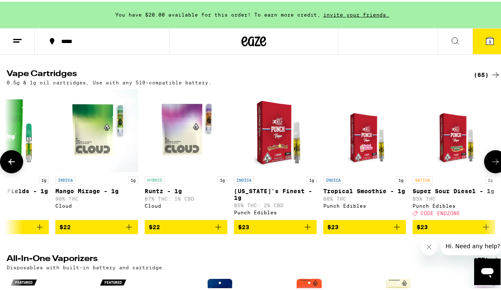
click at [491, 165] on icon at bounding box center [496, 160] width 10 height 10
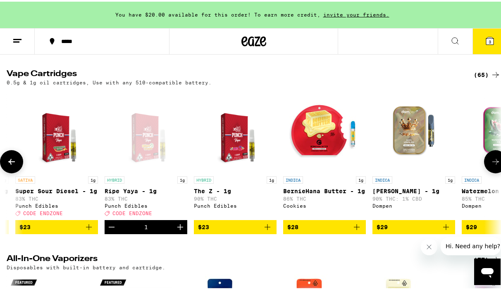
scroll to position [0, 795]
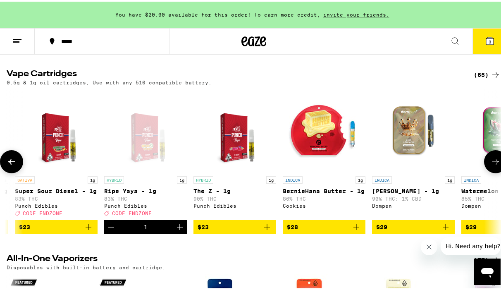
click at [491, 165] on icon at bounding box center [496, 160] width 10 height 10
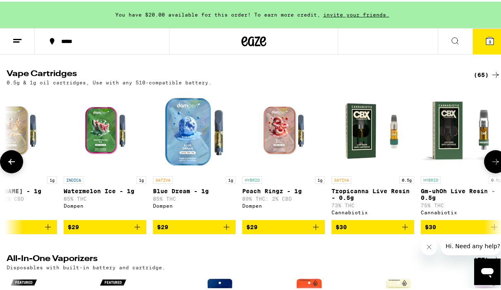
click at [491, 165] on icon at bounding box center [496, 160] width 10 height 10
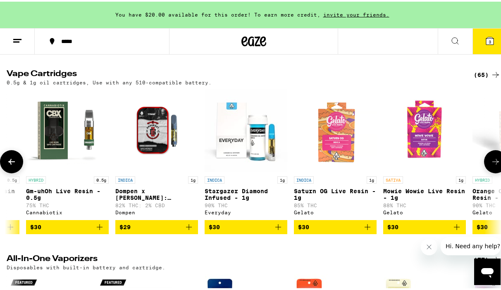
scroll to position [0, 1590]
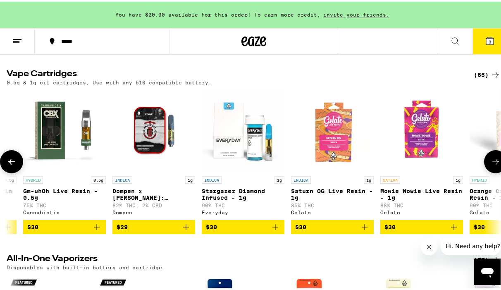
click at [491, 165] on icon at bounding box center [496, 160] width 10 height 10
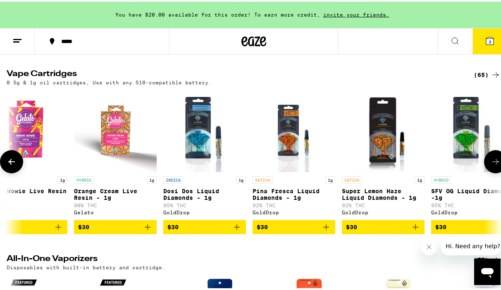
scroll to position [0, 1988]
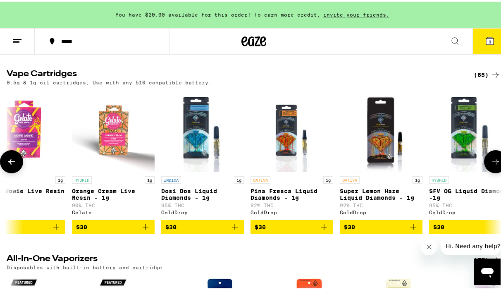
click at [491, 165] on icon at bounding box center [496, 160] width 10 height 10
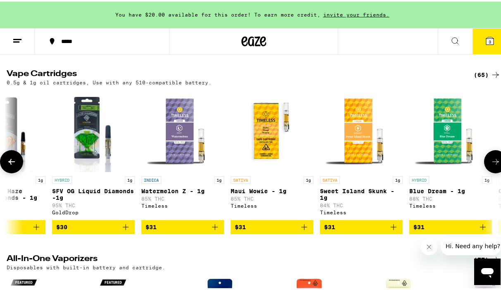
scroll to position [0, 2385]
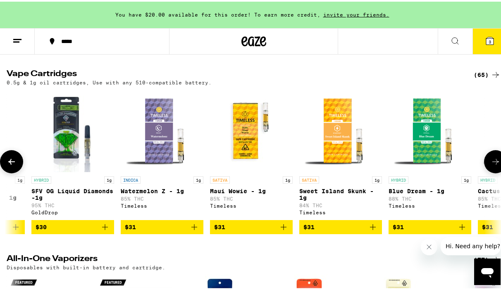
click at [491, 165] on icon at bounding box center [496, 160] width 10 height 10
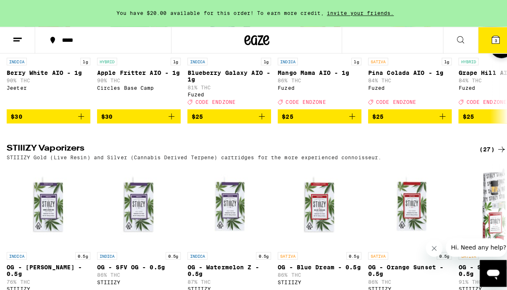
scroll to position [1286, 0]
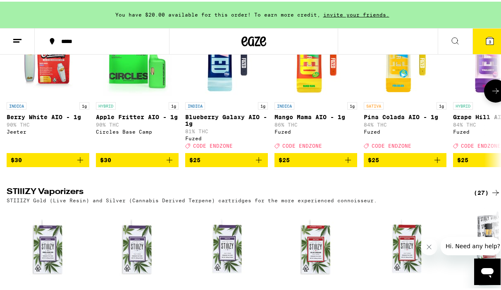
click at [254, 163] on icon "Add to bag" at bounding box center [259, 158] width 10 height 10
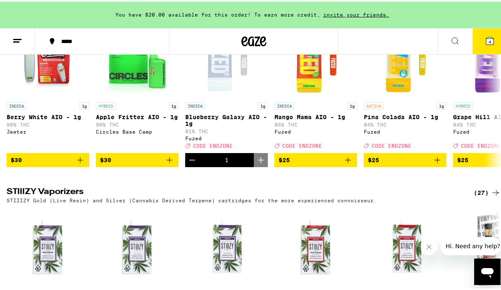
click at [486, 38] on icon at bounding box center [489, 39] width 7 height 7
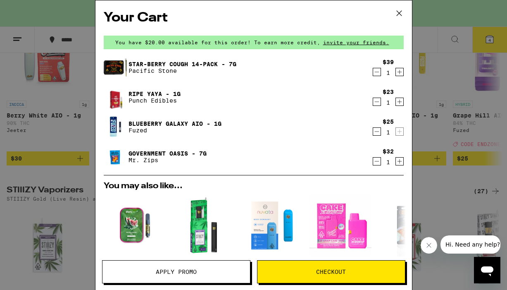
click at [373, 129] on icon "Decrement" at bounding box center [376, 131] width 7 height 10
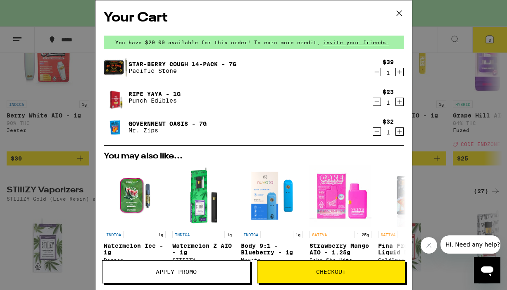
click at [397, 11] on icon at bounding box center [398, 13] width 5 height 5
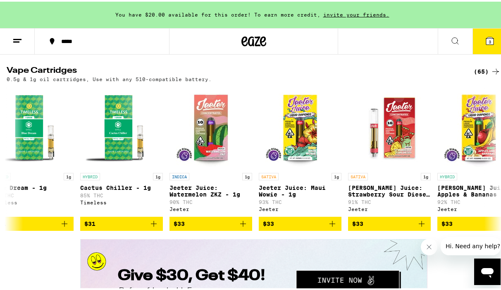
scroll to position [1031, 0]
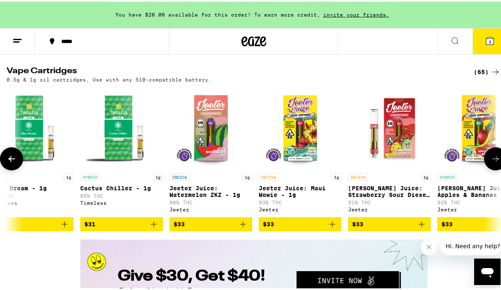
click at [498, 169] on button at bounding box center [495, 156] width 23 height 23
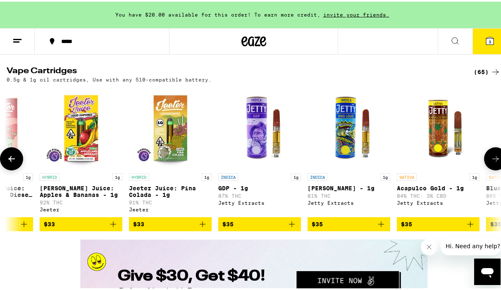
click at [498, 169] on button at bounding box center [495, 156] width 23 height 23
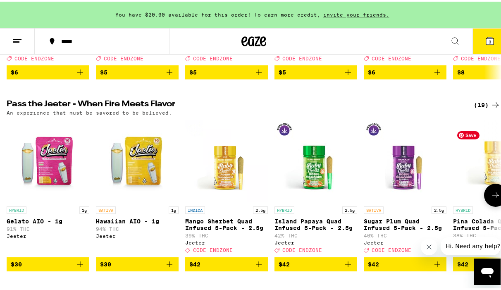
scroll to position [251, 0]
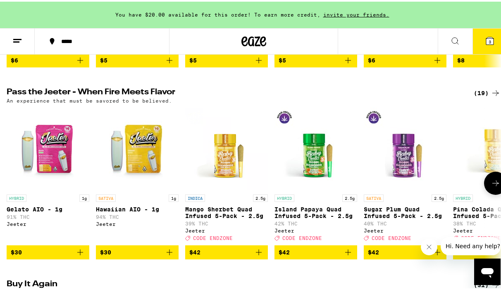
click at [492, 184] on icon at bounding box center [495, 182] width 7 height 6
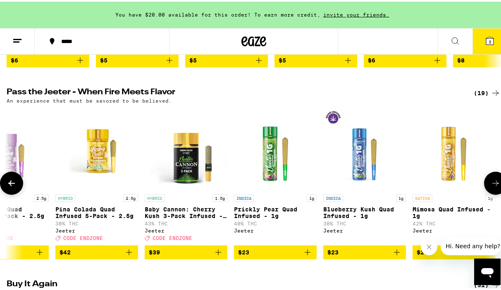
click at [492, 184] on icon at bounding box center [495, 182] width 7 height 6
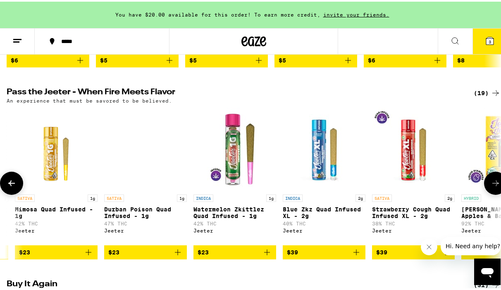
click at [492, 184] on icon at bounding box center [495, 182] width 7 height 6
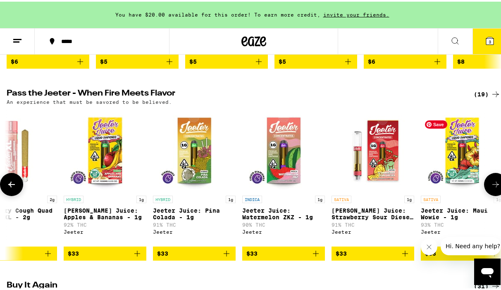
scroll to position [250, 0]
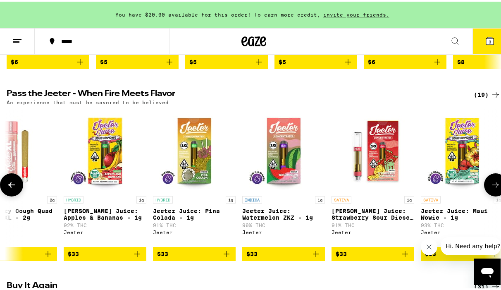
click at [488, 195] on button at bounding box center [495, 182] width 23 height 23
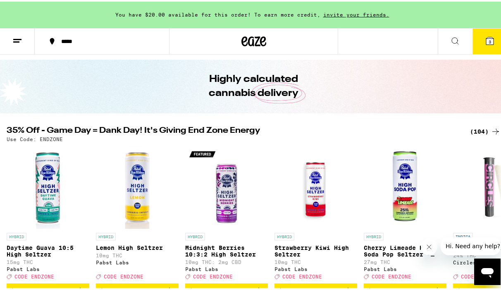
scroll to position [112, 0]
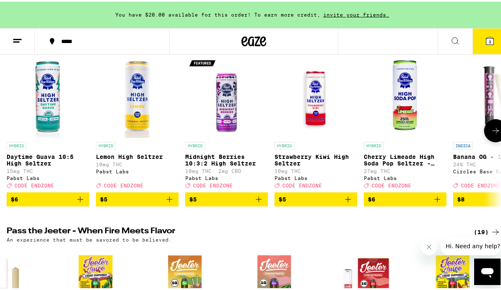
click at [491, 134] on icon at bounding box center [496, 129] width 10 height 10
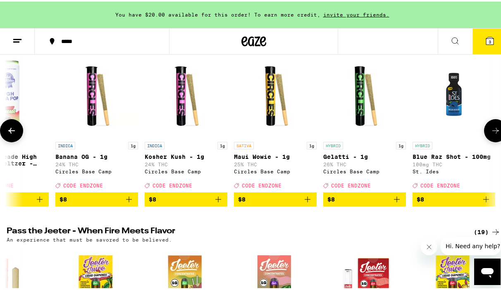
click at [491, 134] on icon at bounding box center [496, 129] width 10 height 10
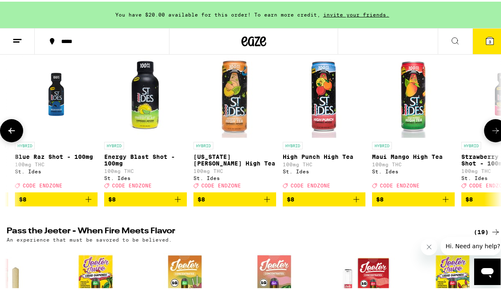
click at [491, 134] on icon at bounding box center [496, 129] width 10 height 10
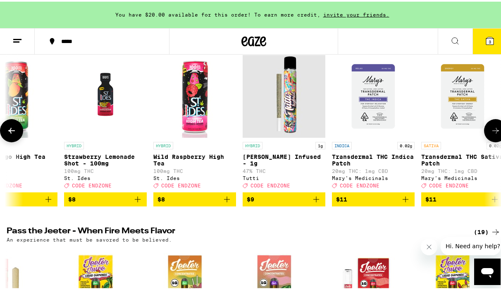
click at [491, 134] on icon at bounding box center [496, 129] width 10 height 10
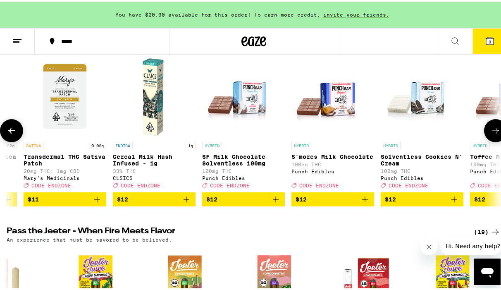
scroll to position [0, 1590]
click at [183, 202] on icon "Add to bag" at bounding box center [186, 198] width 10 height 10
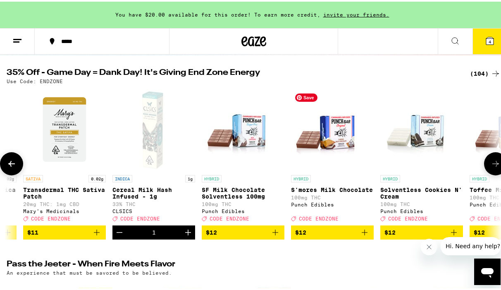
scroll to position [88, 0]
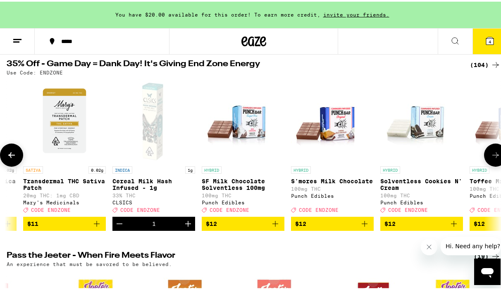
click at [484, 155] on button at bounding box center [495, 153] width 23 height 23
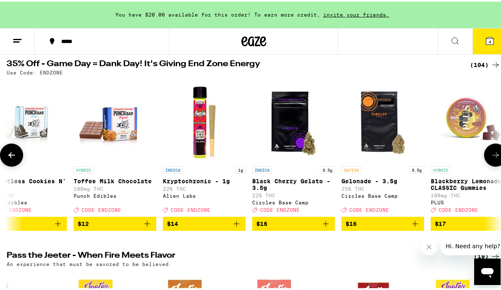
click at [484, 155] on button at bounding box center [495, 153] width 23 height 23
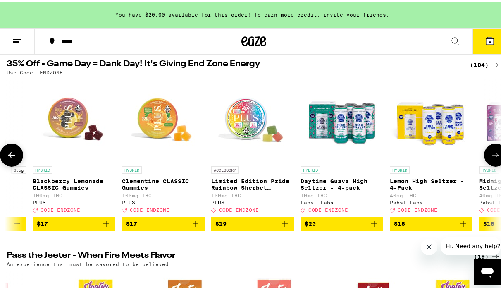
click at [484, 155] on button at bounding box center [495, 153] width 23 height 23
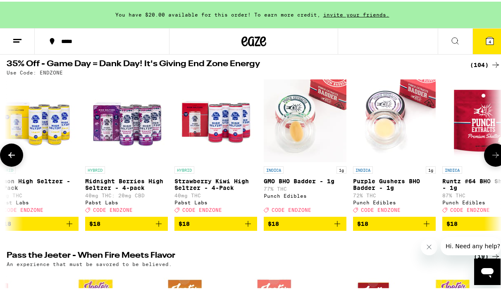
click at [484, 155] on button at bounding box center [495, 153] width 23 height 23
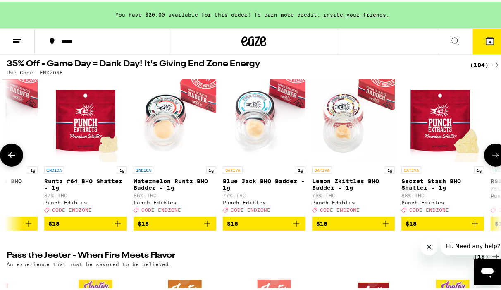
click at [484, 155] on button at bounding box center [495, 153] width 23 height 23
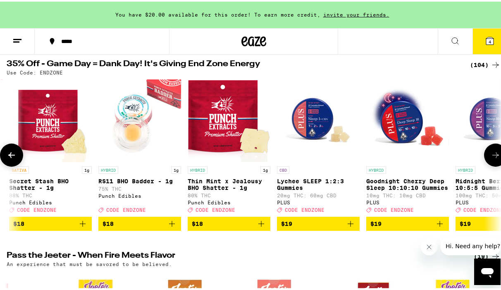
click at [484, 155] on button at bounding box center [495, 153] width 23 height 23
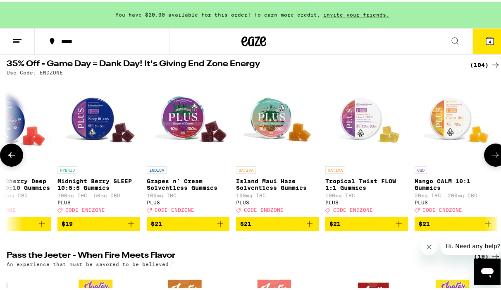
click at [484, 155] on button at bounding box center [495, 153] width 23 height 23
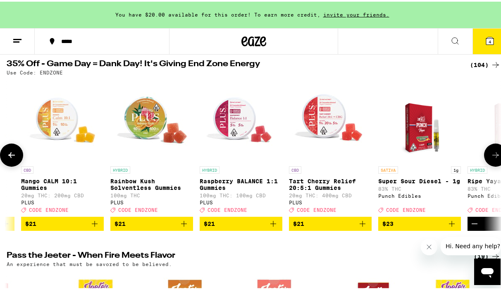
click at [484, 155] on button at bounding box center [495, 153] width 23 height 23
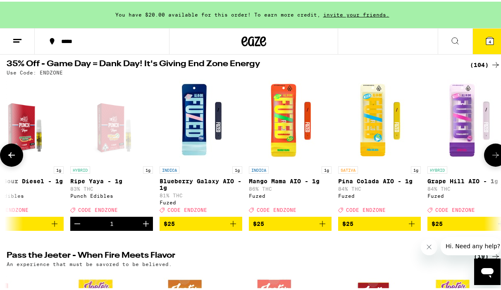
scroll to position [0, 4761]
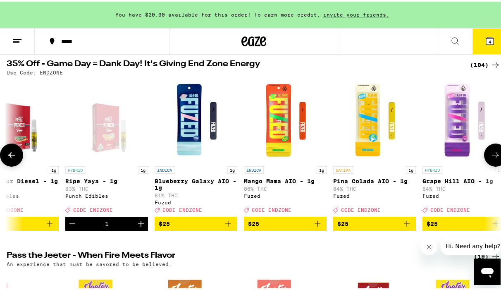
click at [484, 155] on button at bounding box center [495, 153] width 23 height 23
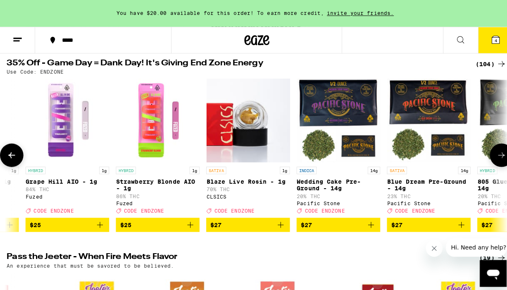
scroll to position [0, 5159]
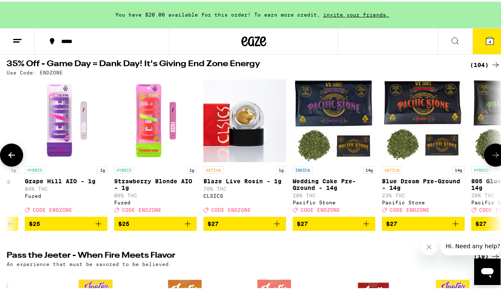
click at [191, 227] on icon "Add to bag" at bounding box center [188, 222] width 10 height 10
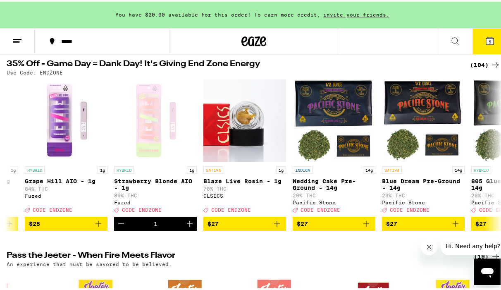
click at [486, 37] on icon at bounding box center [489, 39] width 7 height 7
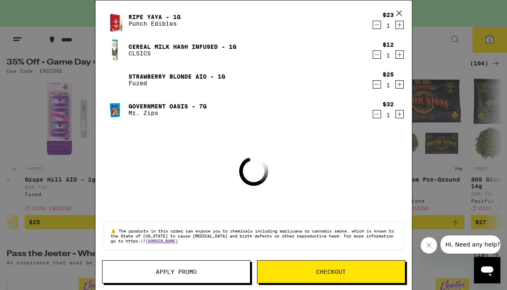
scroll to position [79, 0]
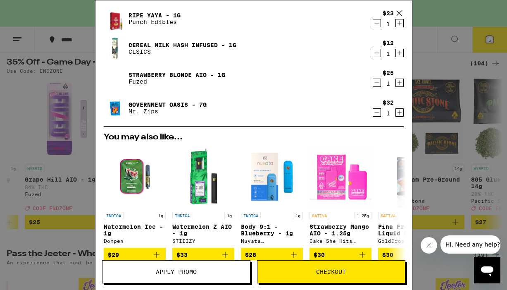
click at [243, 264] on button "Apply Promo" at bounding box center [176, 271] width 148 height 23
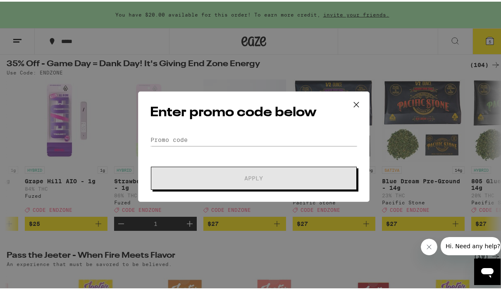
click at [210, 129] on div "Enter promo code below Promo Code Apply" at bounding box center [253, 145] width 231 height 110
click at [197, 141] on input "Promo Code" at bounding box center [253, 138] width 207 height 12
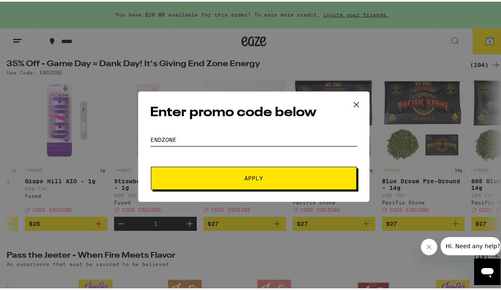
type input "endzone"
click at [151, 165] on button "Apply" at bounding box center [254, 176] width 206 height 23
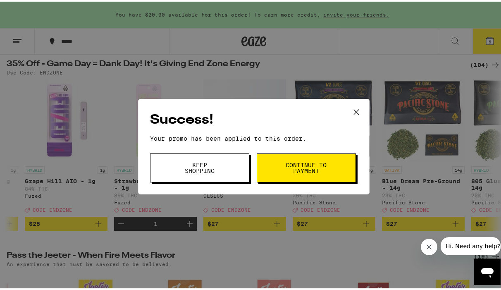
click at [298, 167] on span "Continue to payment" at bounding box center [306, 166] width 42 height 12
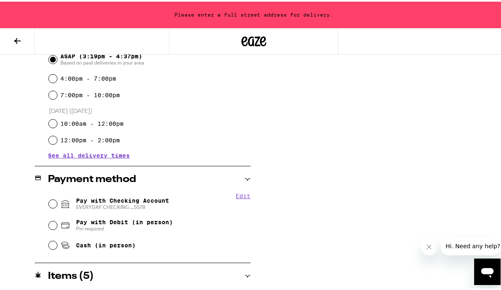
scroll to position [282, 0]
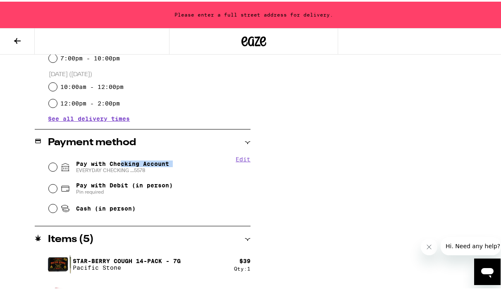
click at [119, 166] on span "Pay with Checking Account EVERYDAY CHECKING ...5578" at bounding box center [122, 165] width 93 height 13
click at [90, 166] on span "Pay with Checking Account EVERYDAY CHECKING ...5578" at bounding box center [122, 165] width 93 height 13
click at [57, 166] on input "Pay with Checking Account EVERYDAY CHECKING ...5578" at bounding box center [53, 165] width 8 height 8
radio input "true"
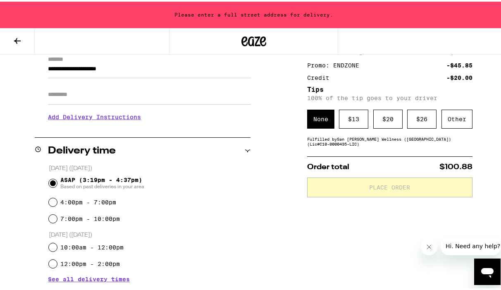
scroll to position [121, 0]
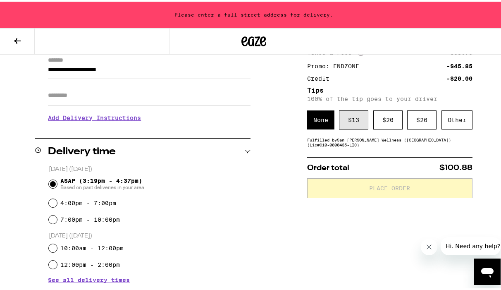
click at [353, 126] on div "$ 13" at bounding box center [353, 118] width 29 height 19
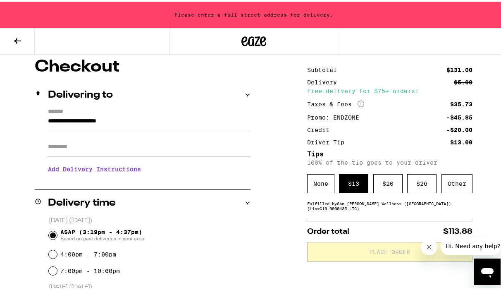
scroll to position [76, 0]
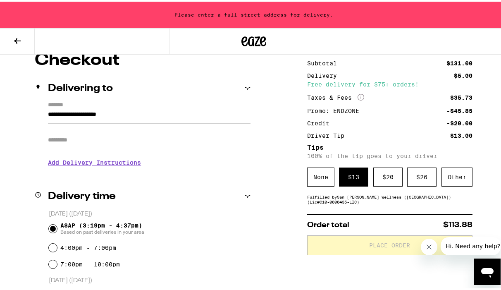
click at [202, 106] on label "*******" at bounding box center [149, 104] width 202 height 8
click at [202, 108] on input "**********" at bounding box center [149, 115] width 202 height 14
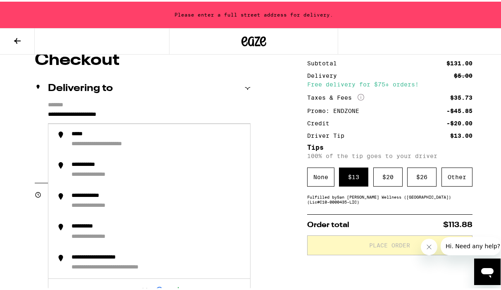
click at [175, 118] on input "**********" at bounding box center [149, 115] width 202 height 14
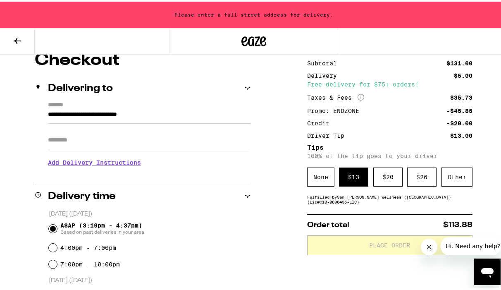
type input "**********"
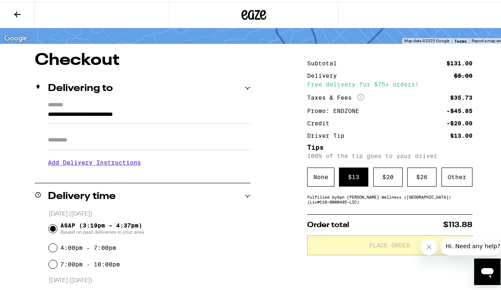
scroll to position [169, 0]
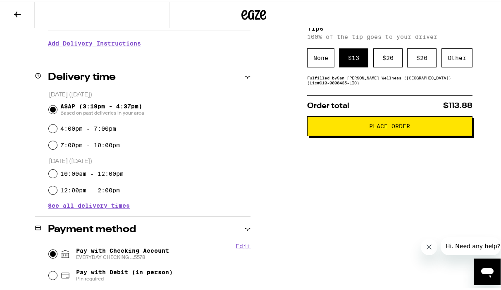
click at [361, 127] on span "Place Order" at bounding box center [389, 124] width 151 height 6
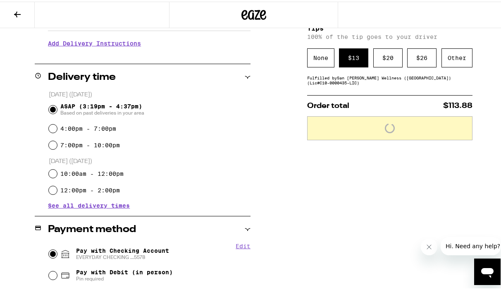
scroll to position [195, 0]
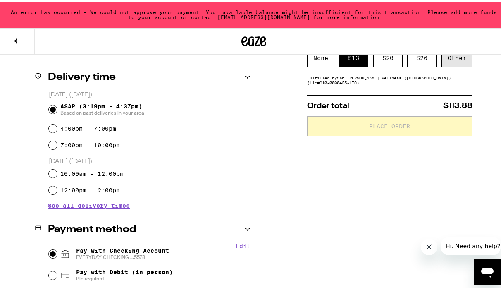
click at [444, 63] on div "Other" at bounding box center [456, 56] width 31 height 19
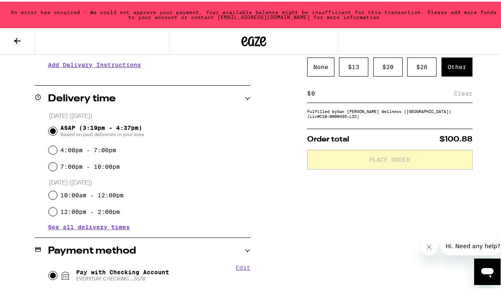
scroll to position [126, 0]
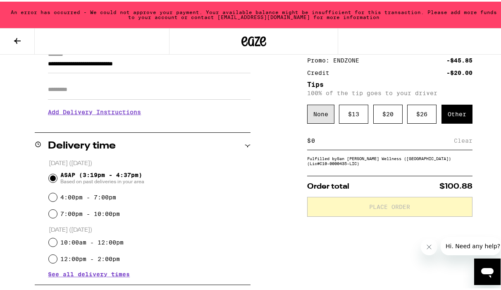
click at [318, 114] on div "None" at bounding box center [320, 112] width 27 height 19
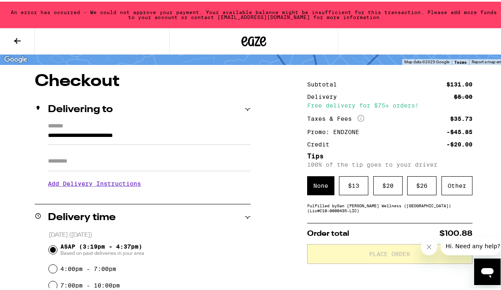
scroll to position [96, 0]
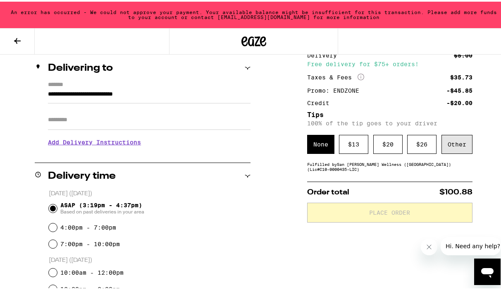
click at [441, 152] on div "Other" at bounding box center [456, 142] width 31 height 19
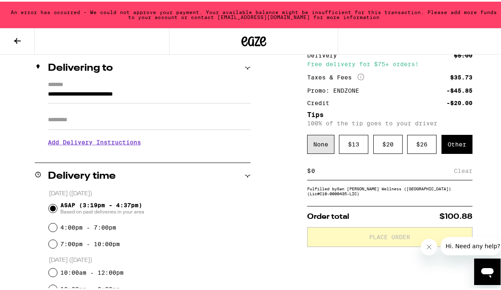
click at [307, 148] on div "None" at bounding box center [320, 142] width 27 height 19
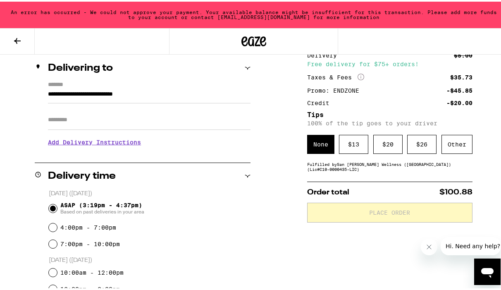
click at [175, 118] on input "Apt/Suite" at bounding box center [149, 118] width 202 height 20
click at [177, 139] on h3 "Add Delivery Instructions" at bounding box center [149, 140] width 202 height 19
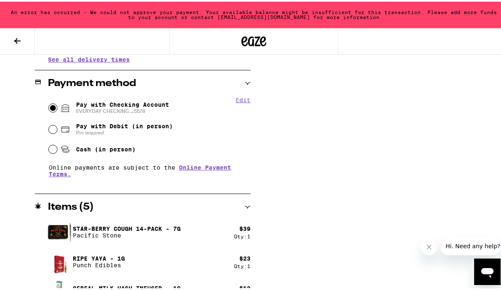
scroll to position [403, 0]
click at [88, 125] on span "Pay with Debit (in person)" at bounding box center [124, 124] width 97 height 7
click at [57, 125] on input "Pay with Debit (in person) Pin required" at bounding box center [53, 128] width 8 height 8
radio input "true"
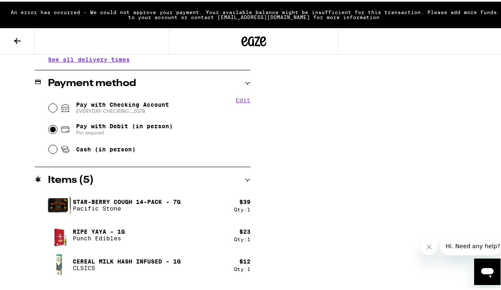
click at [88, 111] on span "EVERYDAY CHECKING ...5578" at bounding box center [122, 109] width 93 height 7
click at [57, 110] on input "Pay with Checking Account EVERYDAY CHECKING ...5578" at bounding box center [53, 106] width 8 height 8
radio input "true"
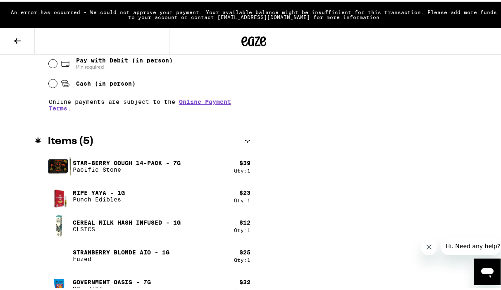
scroll to position [481, 0]
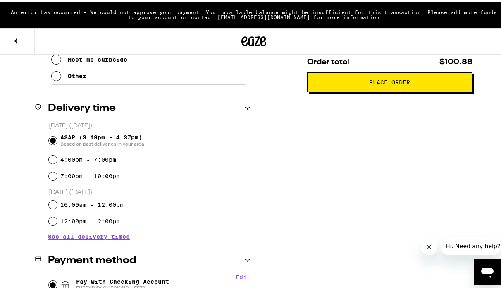
click at [368, 91] on button "Place Order" at bounding box center [389, 81] width 165 height 20
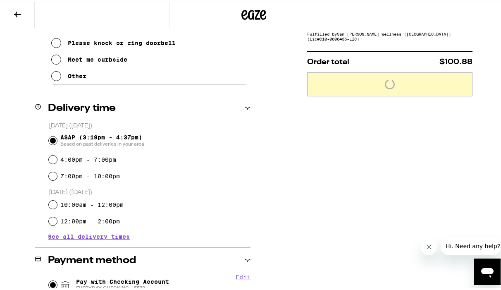
scroll to position [226, 0]
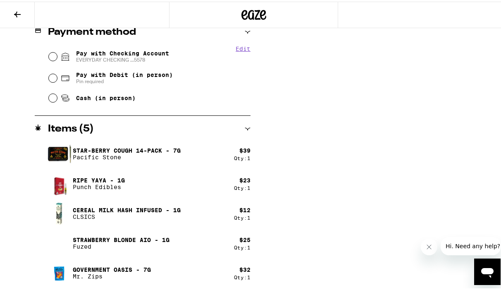
click at [151, 51] on span "Pay with Checking Account EVERYDAY CHECKING ...5578" at bounding box center [122, 54] width 93 height 13
click at [57, 51] on input "Pay with Checking Account EVERYDAY CHECKING ...5578" at bounding box center [53, 55] width 8 height 8
radio input "true"
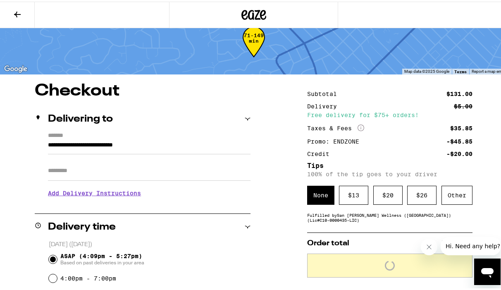
scroll to position [19, 0]
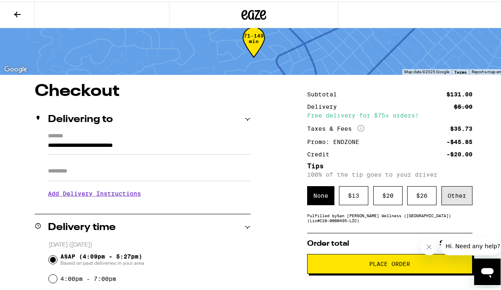
click at [462, 201] on div "Other" at bounding box center [456, 193] width 31 height 19
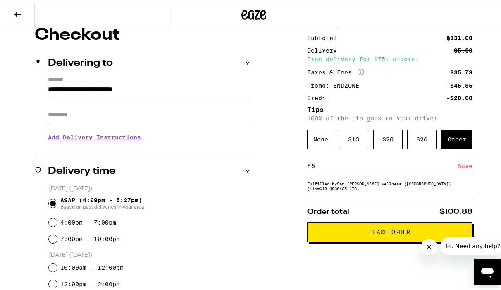
scroll to position [89, 0]
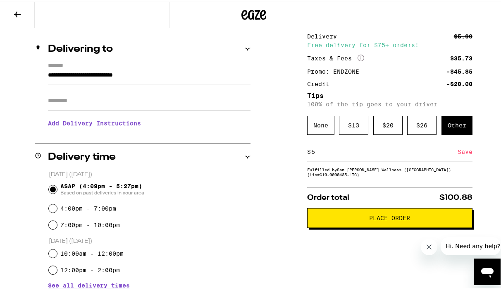
type input "5"
click at [358, 219] on span "Place Order" at bounding box center [389, 216] width 151 height 6
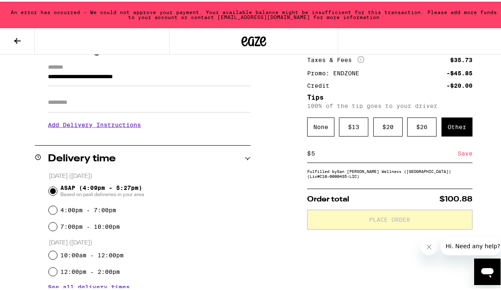
scroll to position [114, 0]
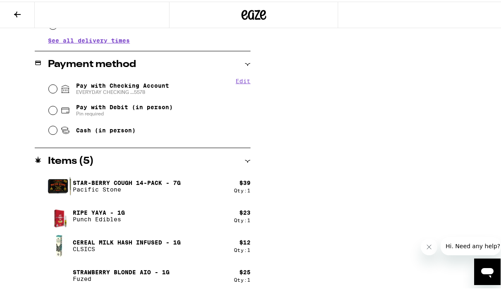
scroll to position [366, 0]
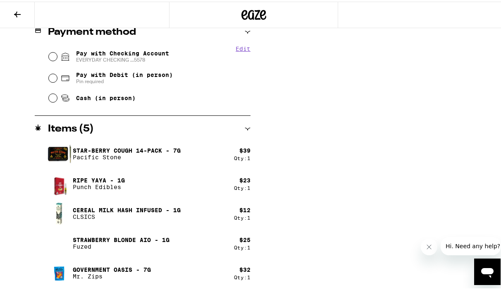
click at [145, 54] on span "Pay with Checking Account EVERYDAY CHECKING ...5578" at bounding box center [122, 54] width 93 height 13
click at [57, 54] on input "Pay with Checking Account EVERYDAY CHECKING ...5578" at bounding box center [53, 55] width 8 height 8
radio input "true"
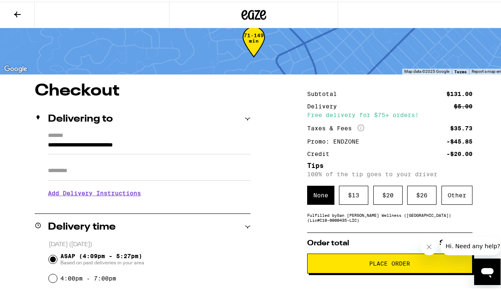
scroll to position [122, 0]
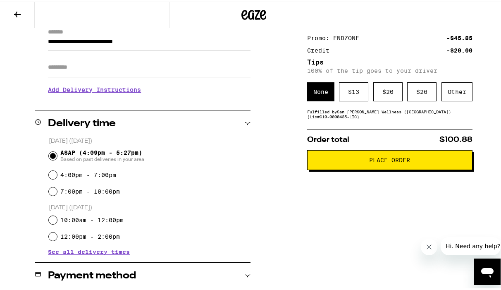
click at [343, 166] on button "Place Order" at bounding box center [389, 158] width 165 height 20
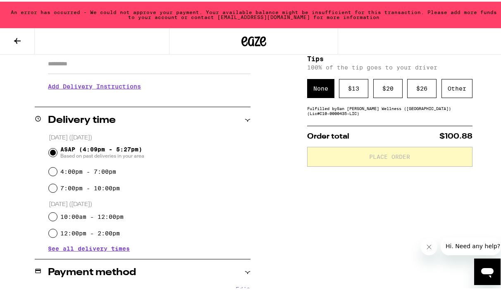
scroll to position [152, 0]
click at [252, 36] on icon at bounding box center [253, 39] width 25 height 15
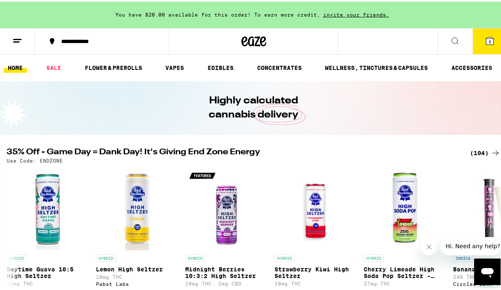
click at [486, 41] on icon at bounding box center [489, 39] width 7 height 7
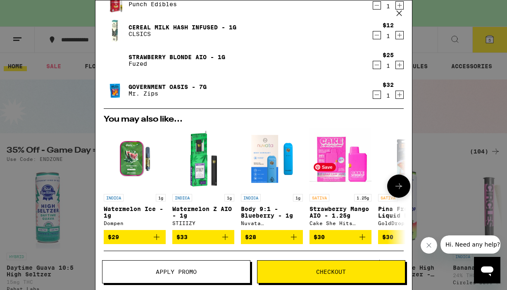
scroll to position [45, 0]
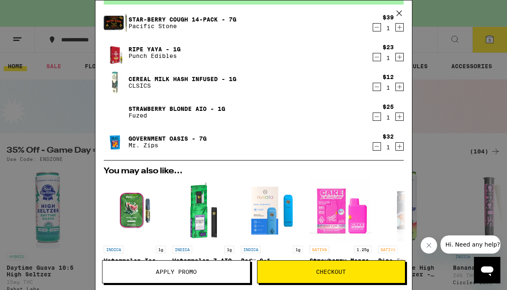
click at [373, 86] on button "Decrement" at bounding box center [377, 87] width 8 height 8
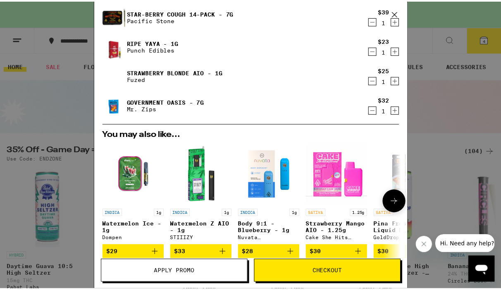
scroll to position [194, 0]
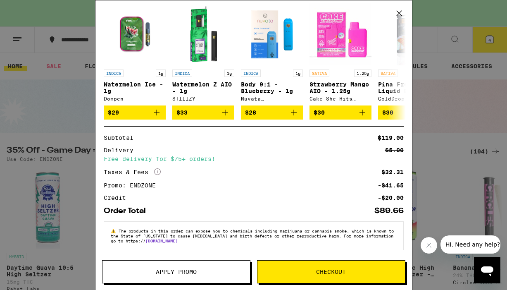
click at [322, 270] on span "Checkout" at bounding box center [331, 272] width 30 height 6
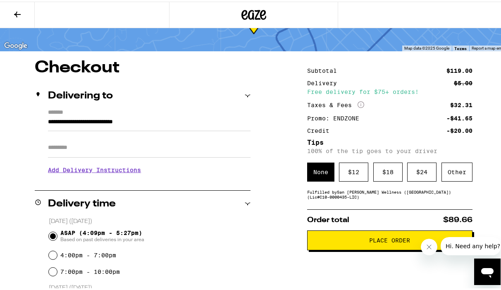
scroll to position [43, 0]
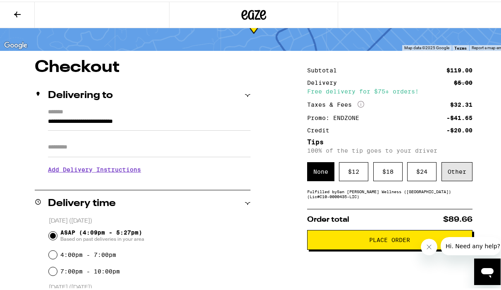
click at [450, 169] on div "Other" at bounding box center [456, 169] width 31 height 19
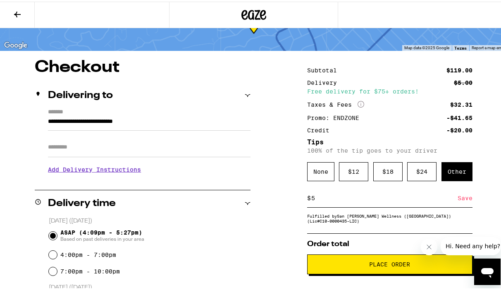
type input "5"
click at [457, 201] on div "Save" at bounding box center [464, 196] width 15 height 18
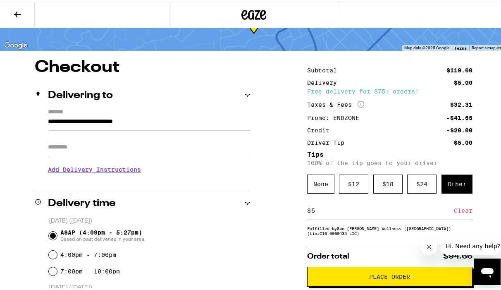
click at [390, 273] on button "Place Order" at bounding box center [389, 275] width 165 height 20
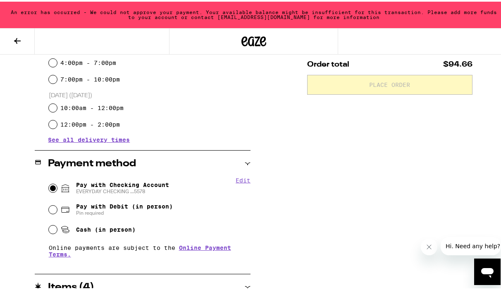
scroll to position [261, 0]
click at [132, 180] on span "Pay with Checking Account EVERYDAY CHECKING ...5578" at bounding box center [122, 185] width 93 height 13
click at [57, 182] on input "Pay with Checking Account EVERYDAY CHECKING ...5578" at bounding box center [53, 186] width 8 height 8
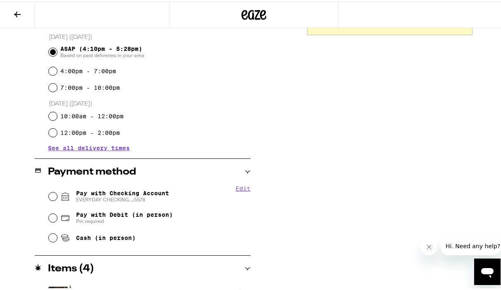
click at [127, 189] on span "Pay with Checking Account EVERYDAY CHECKING ...5578" at bounding box center [122, 194] width 93 height 13
click at [57, 191] on input "Pay with Checking Account EVERYDAY CHECKING ...5578" at bounding box center [53, 195] width 8 height 8
radio input "true"
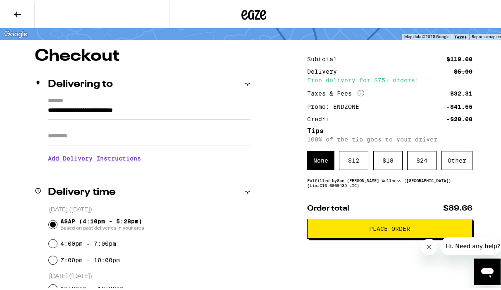
scroll to position [70, 0]
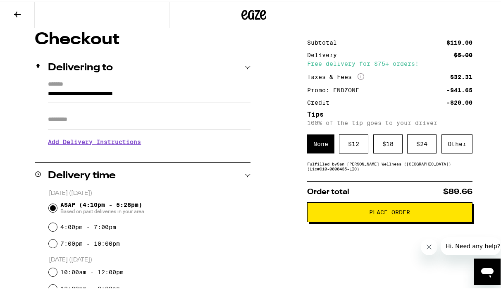
click at [390, 210] on span "Place Order" at bounding box center [389, 210] width 41 height 6
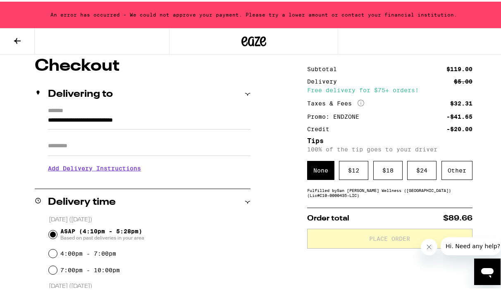
scroll to position [97, 0]
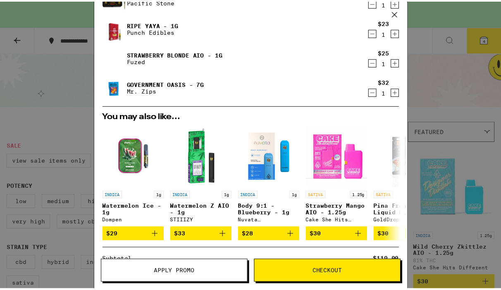
scroll to position [183, 0]
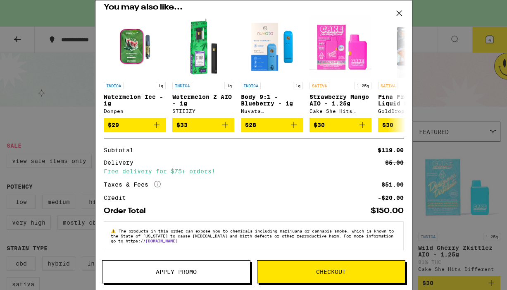
click at [207, 264] on button "Apply Promo" at bounding box center [176, 271] width 148 height 23
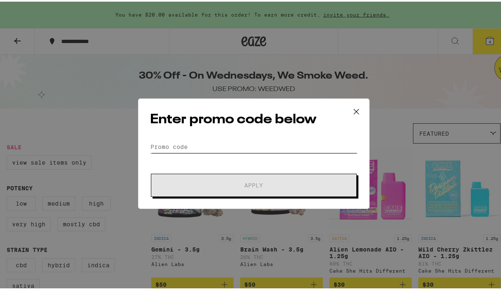
click at [201, 139] on input "Promo Code" at bounding box center [253, 138] width 207 height 12
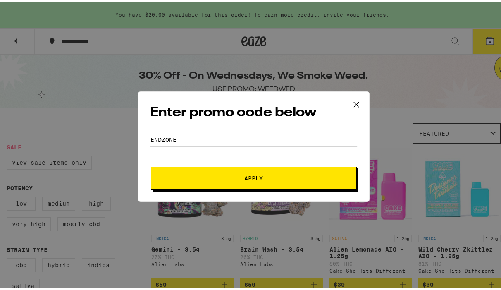
type input "endzone"
click at [151, 165] on button "Apply" at bounding box center [254, 176] width 206 height 23
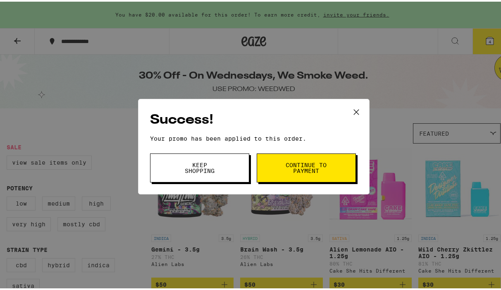
click at [308, 164] on span "Continue to payment" at bounding box center [306, 166] width 42 height 12
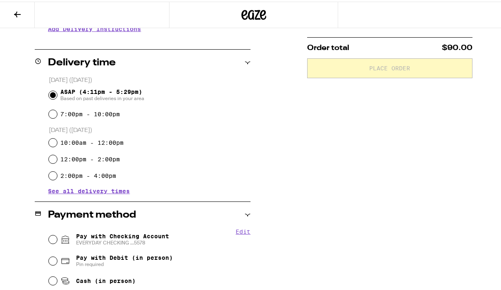
scroll to position [184, 0]
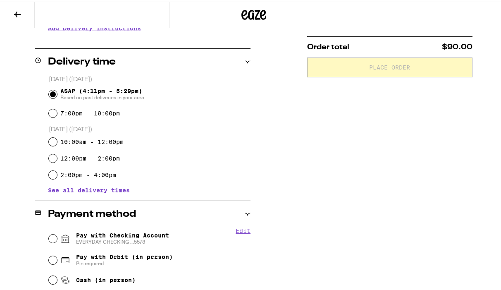
click at [143, 237] on span "Pay with Checking Account EVERYDAY CHECKING ...5578" at bounding box center [122, 236] width 93 height 13
click at [57, 237] on input "Pay with Checking Account EVERYDAY CHECKING ...5578" at bounding box center [53, 237] width 8 height 8
radio input "true"
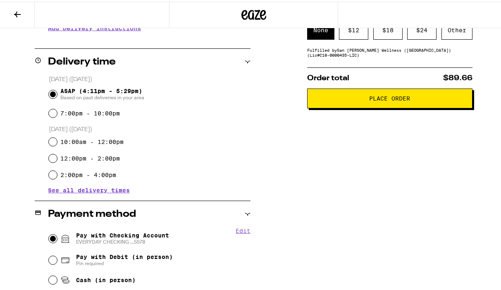
drag, startPoint x: 376, startPoint y: 105, endPoint x: 381, endPoint y: 105, distance: 5.8
click at [381, 105] on button "Place Order" at bounding box center [389, 97] width 165 height 20
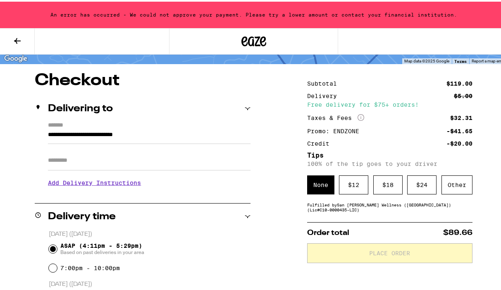
scroll to position [127, 0]
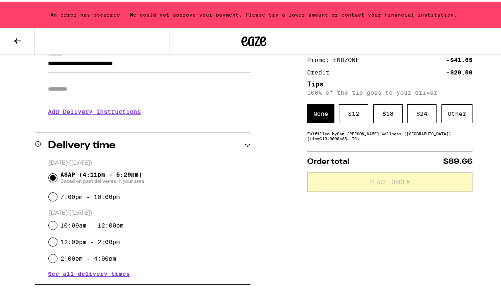
click at [23, 38] on button at bounding box center [17, 40] width 35 height 26
